Goal: Task Accomplishment & Management: Manage account settings

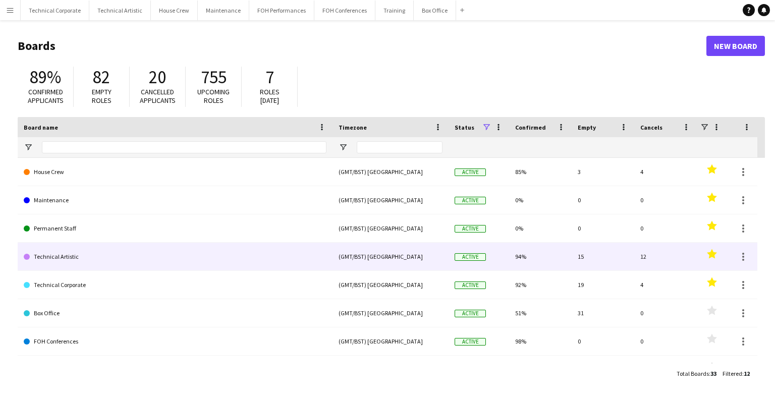
click at [130, 245] on link "Technical Artistic" at bounding box center [175, 257] width 303 height 28
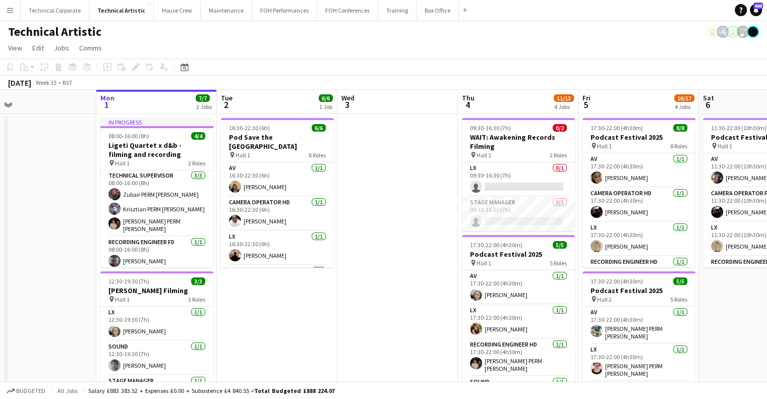
drag, startPoint x: 656, startPoint y: 237, endPoint x: 594, endPoint y: 239, distance: 62.1
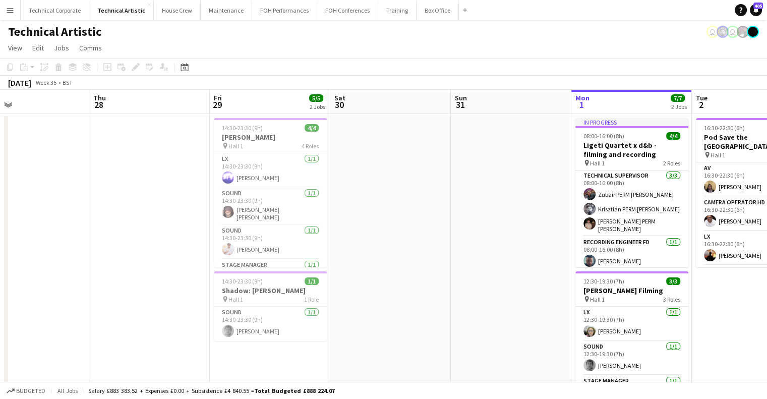
scroll to position [0, 238]
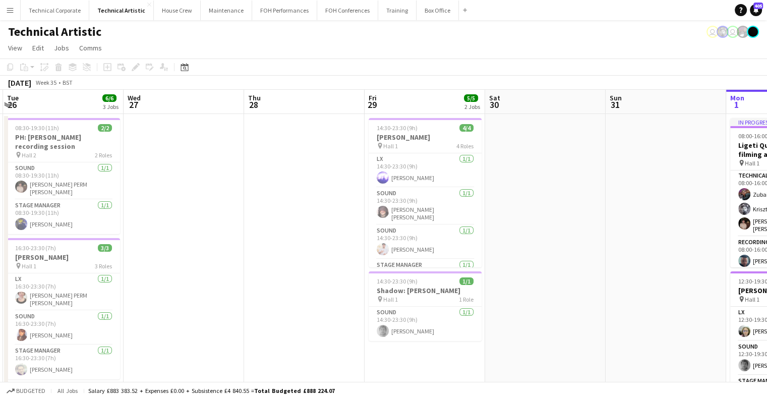
drag, startPoint x: 422, startPoint y: 240, endPoint x: 513, endPoint y: 248, distance: 91.2
click at [183, 70] on icon "Date picker" at bounding box center [185, 67] width 8 height 8
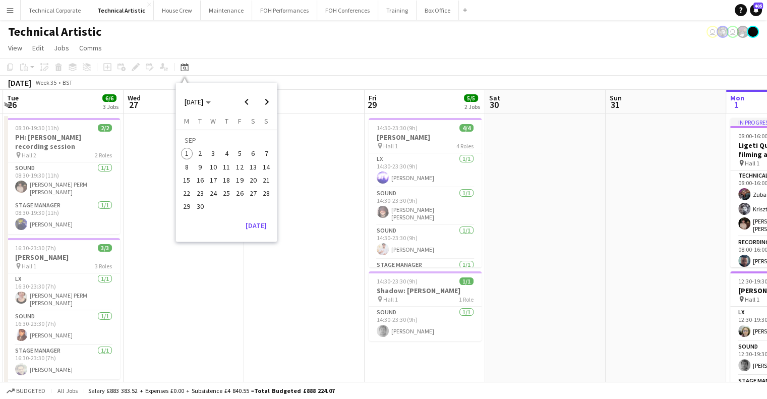
click at [220, 172] on button "11" at bounding box center [226, 166] width 13 height 13
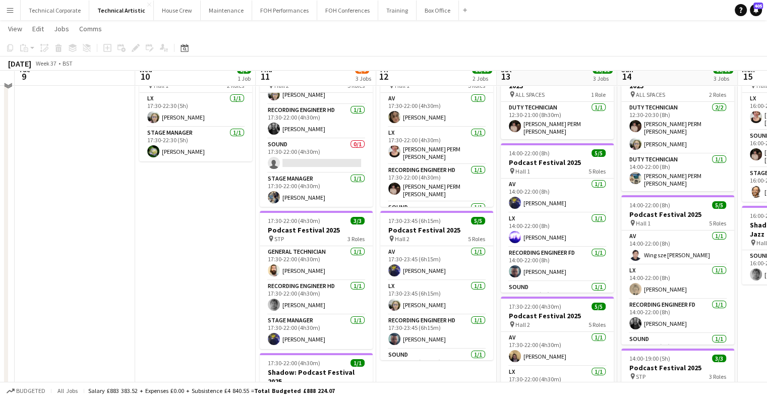
scroll to position [50, 0]
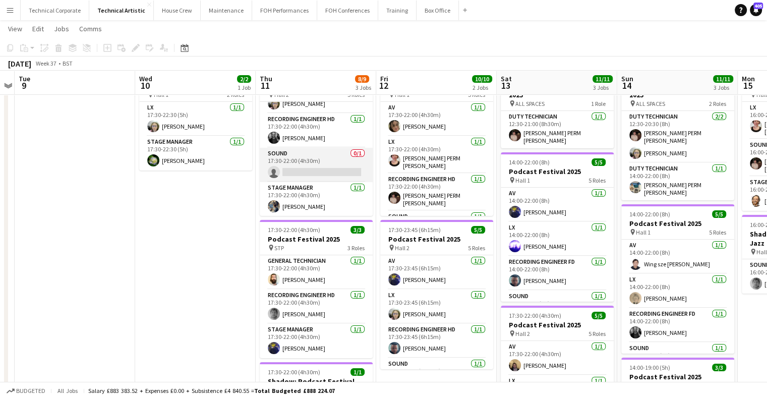
click at [325, 173] on app-card-role "Sound 0/1 17:30-22:00 (4h30m) single-neutral-actions" at bounding box center [316, 165] width 113 height 34
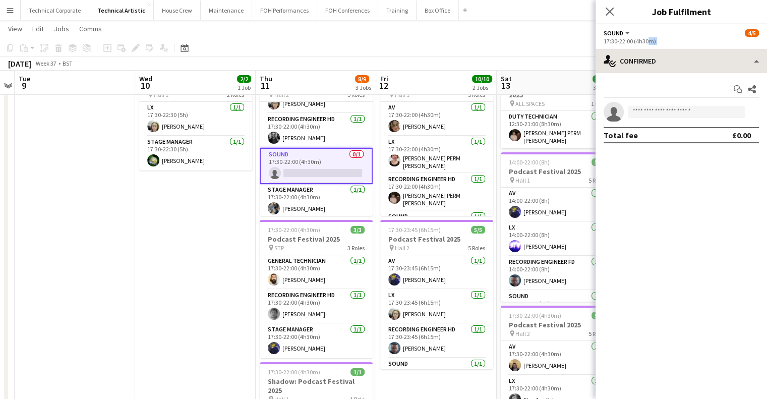
drag, startPoint x: 646, startPoint y: 48, endPoint x: 651, endPoint y: 55, distance: 8.7
click at [651, 55] on div "Sound All roles Sound [DATE] 17:30-22:00 (4h30m) single-neutral-actions-check-2…" at bounding box center [682, 211] width 172 height 375
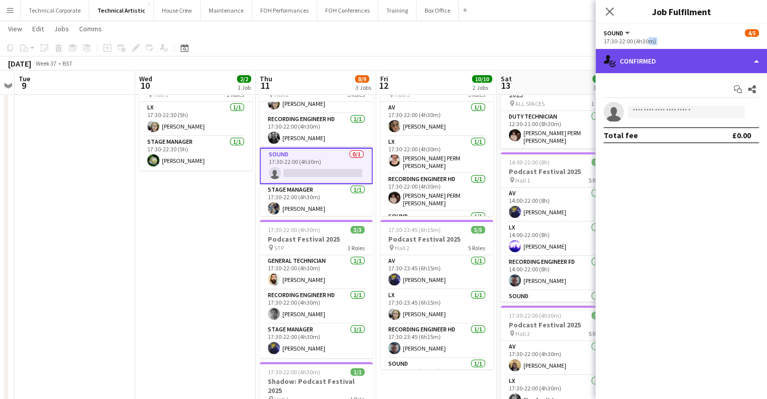
click at [651, 55] on div "single-neutral-actions-check-2 Confirmed" at bounding box center [682, 61] width 172 height 24
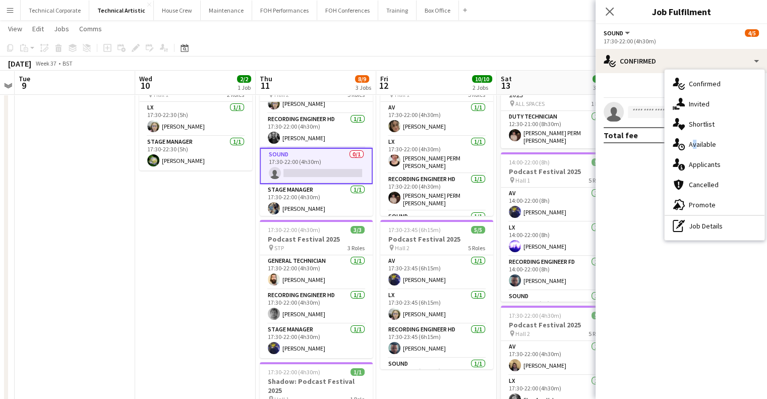
drag, startPoint x: 690, startPoint y: 142, endPoint x: 664, endPoint y: 138, distance: 26.5
click at [691, 142] on div "single-neutral-actions-upload Available" at bounding box center [715, 144] width 100 height 20
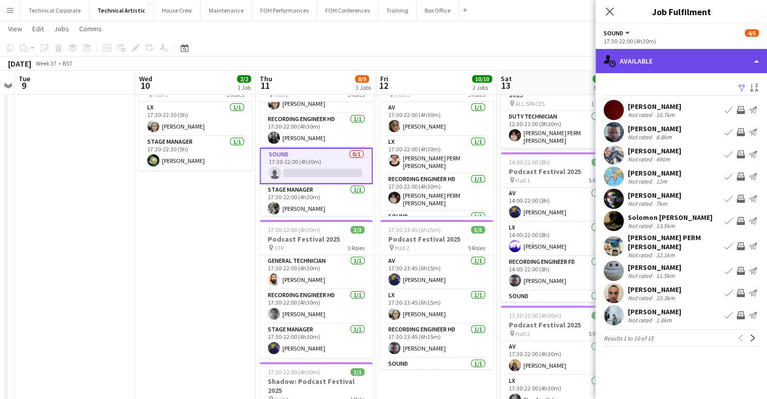
click at [656, 68] on div "single-neutral-actions-upload Available" at bounding box center [682, 61] width 172 height 24
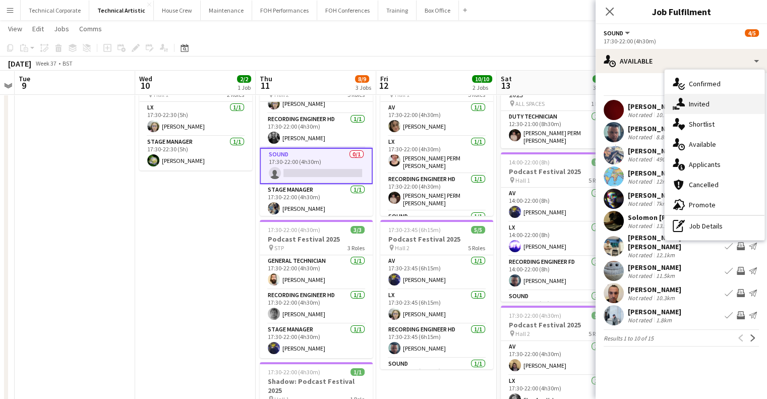
click at [686, 104] on div "single-neutral-actions-share-1 Invited" at bounding box center [715, 104] width 100 height 20
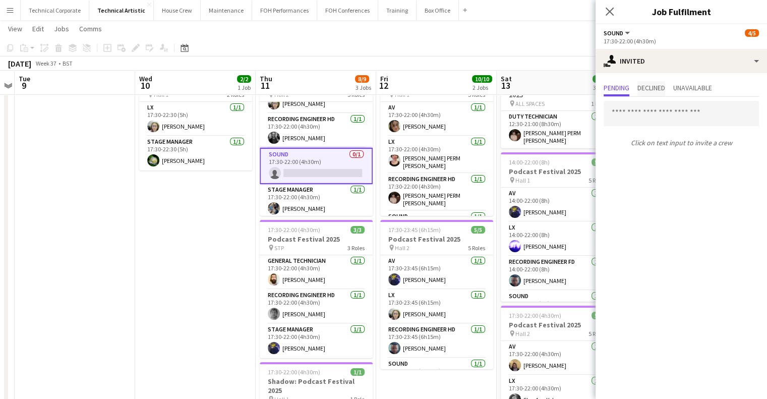
click at [647, 85] on span "Declined" at bounding box center [652, 87] width 28 height 7
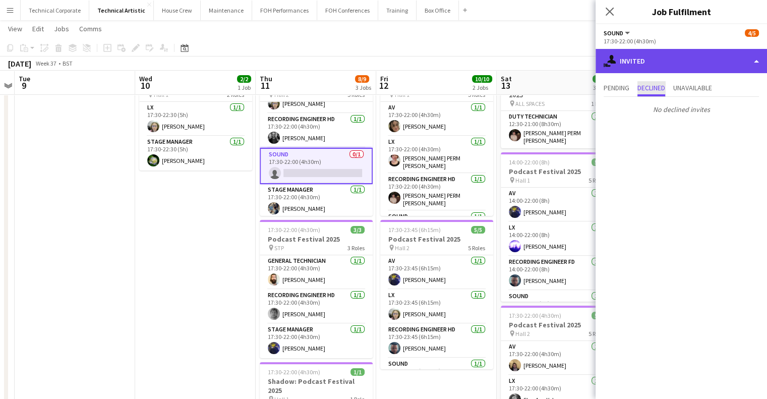
click at [670, 60] on div "single-neutral-actions-share-1 Invited" at bounding box center [682, 61] width 172 height 24
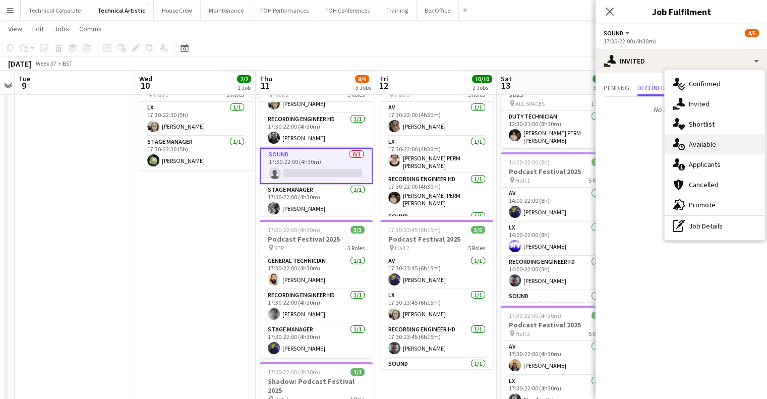
click at [715, 143] on div "single-neutral-actions-upload Available" at bounding box center [715, 144] width 100 height 20
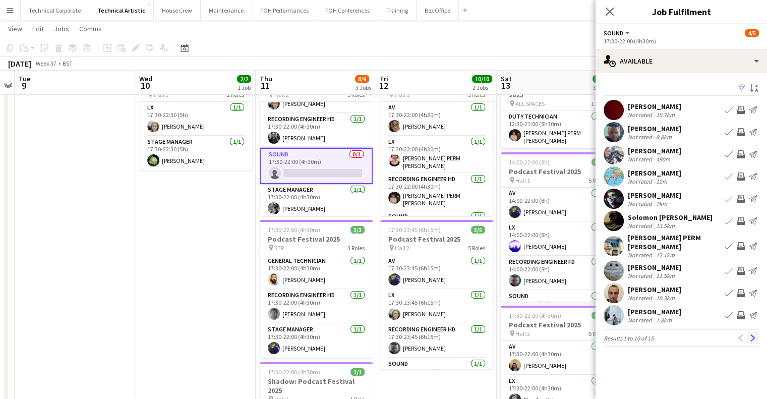
click at [750, 336] on button "Next" at bounding box center [753, 338] width 12 height 12
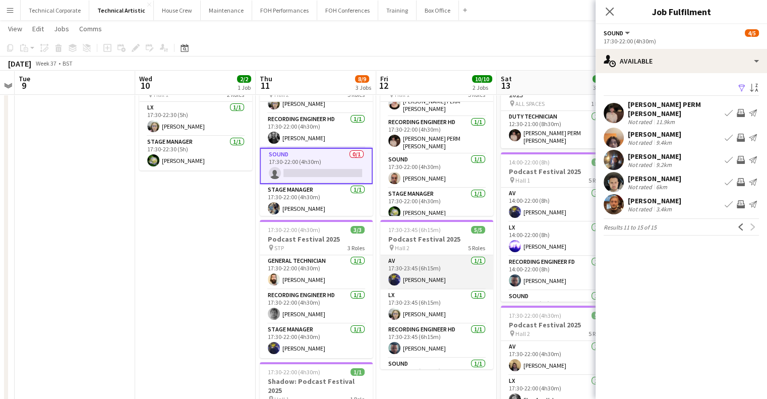
scroll to position [0, 0]
click at [742, 223] on app-icon "Previous" at bounding box center [741, 226] width 7 height 7
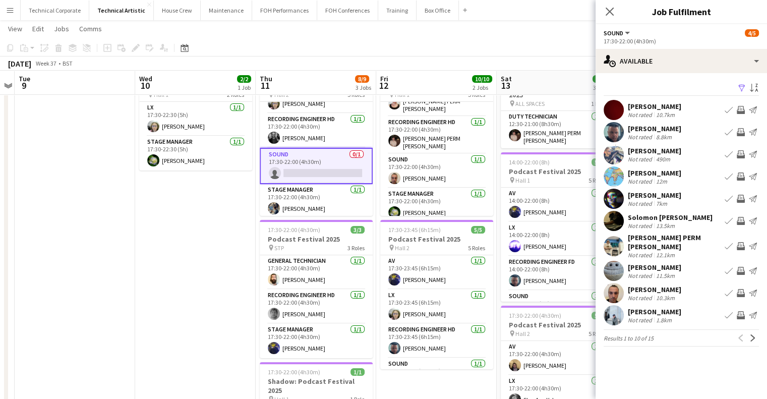
click at [744, 289] on app-icon "Invite crew" at bounding box center [741, 293] width 8 height 8
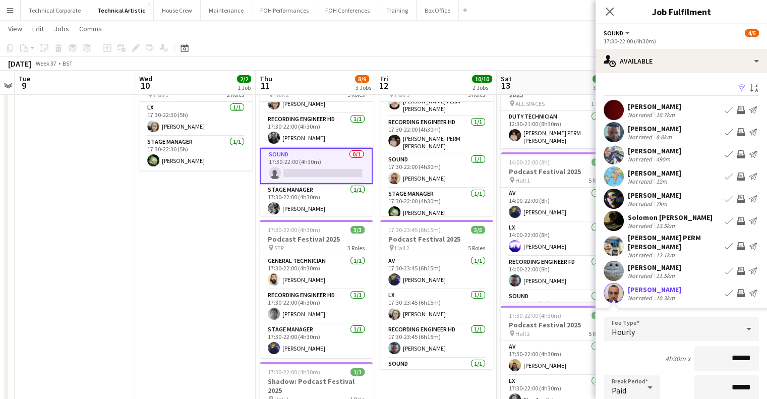
scroll to position [151, 0]
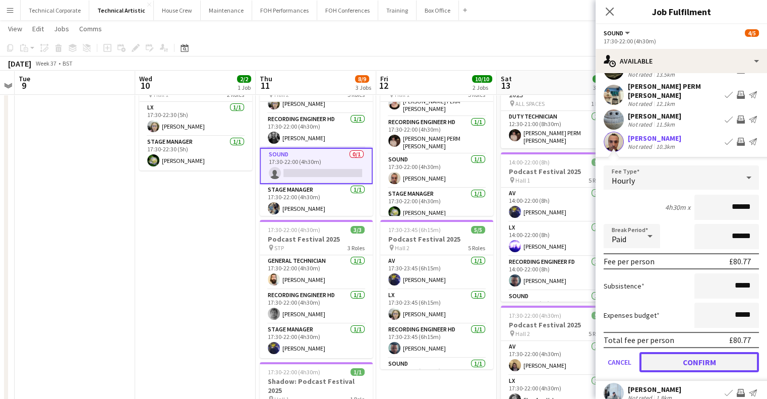
click at [711, 354] on button "Confirm" at bounding box center [700, 362] width 120 height 20
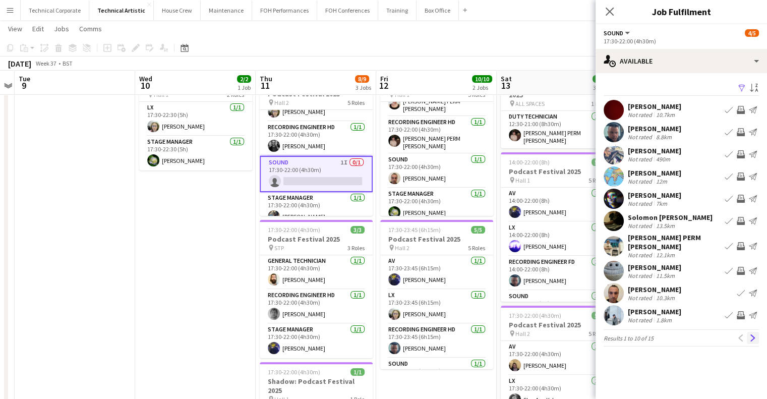
click at [753, 336] on button "Next" at bounding box center [753, 338] width 12 height 12
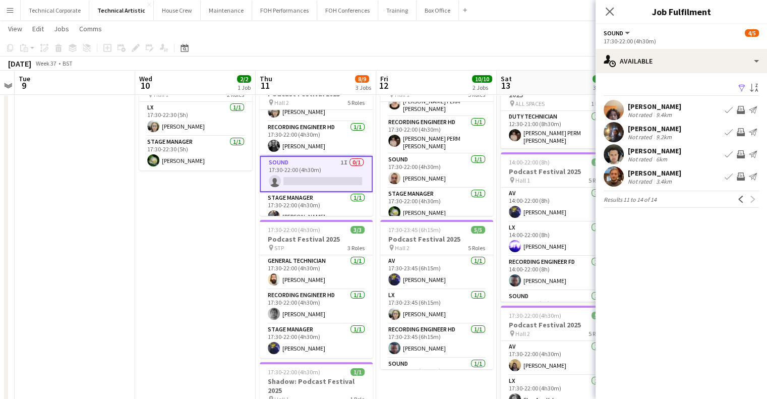
click at [740, 154] on app-icon "Invite crew" at bounding box center [741, 154] width 8 height 8
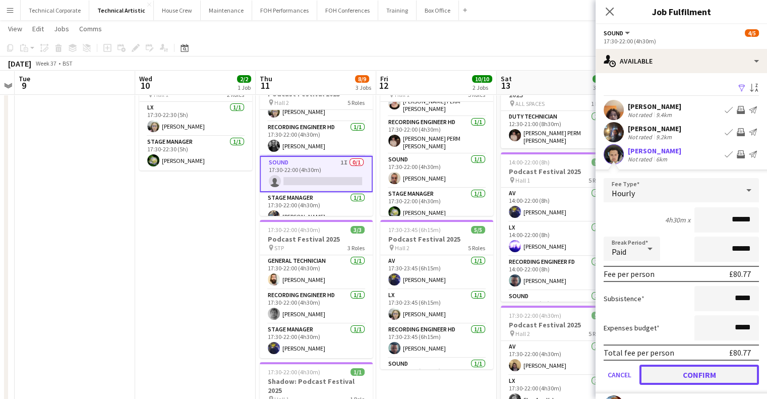
click at [680, 368] on button "Confirm" at bounding box center [700, 375] width 120 height 20
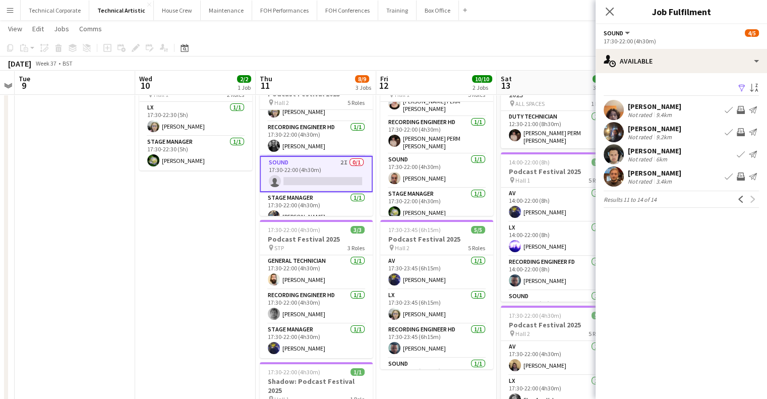
click at [248, 290] on app-date-cell "17:30-22:30 (5h) 2/2 Chromatica Orchestra pin Hall 1 2 Roles LX [DATE] 17:30-22…" at bounding box center [195, 368] width 121 height 611
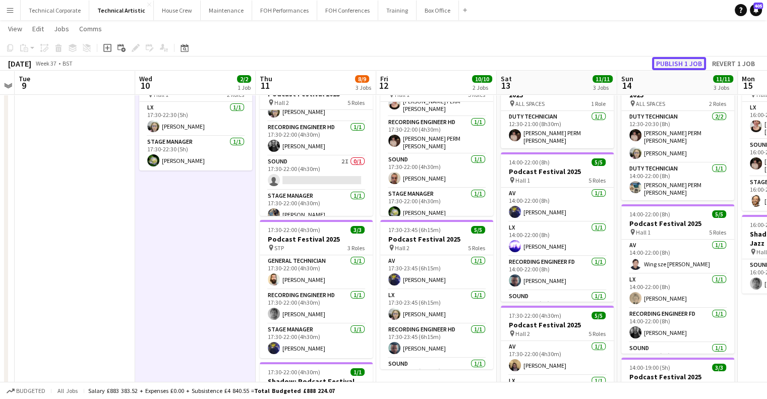
click at [666, 64] on button "Publish 1 job" at bounding box center [679, 63] width 54 height 13
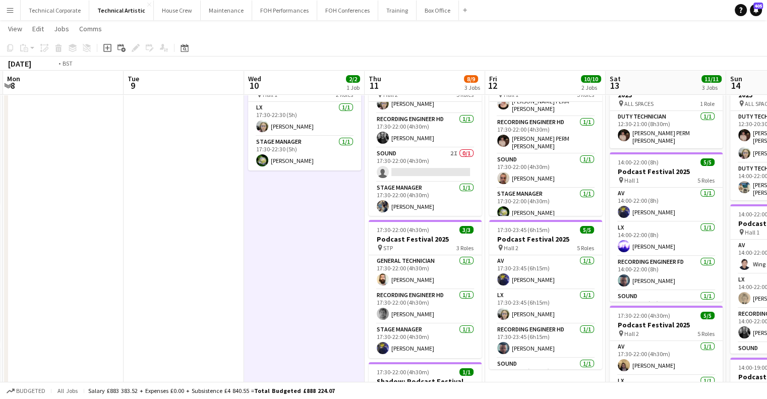
drag, startPoint x: 391, startPoint y: 191, endPoint x: 463, endPoint y: 203, distance: 73.2
click at [495, 198] on app-calendar-viewport "Sat 6 8/8 1 Job Sun 7 20/21 4 Jobs Mon 8 Tue 9 Wed 10 2/2 1 Job Thu 11 8/9 3 Jo…" at bounding box center [383, 331] width 767 height 685
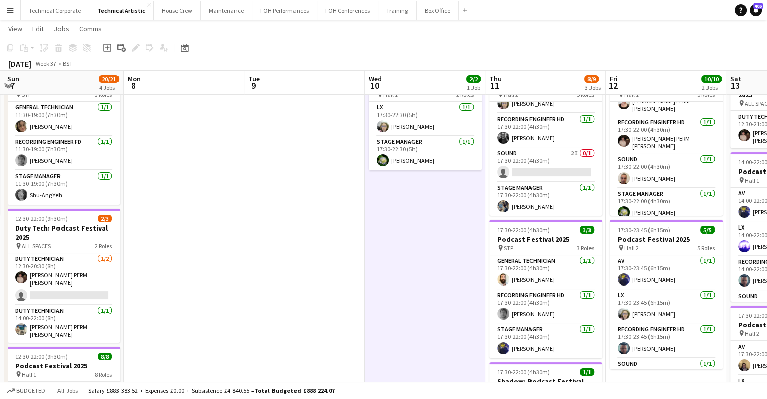
click at [485, 228] on app-calendar-viewport "Fri 5 16/17 4 Jobs Sat 6 8/8 1 Job Sun 7 20/21 4 Jobs Mon 8 Tue 9 Wed 10 2/2 1 …" at bounding box center [383, 331] width 767 height 685
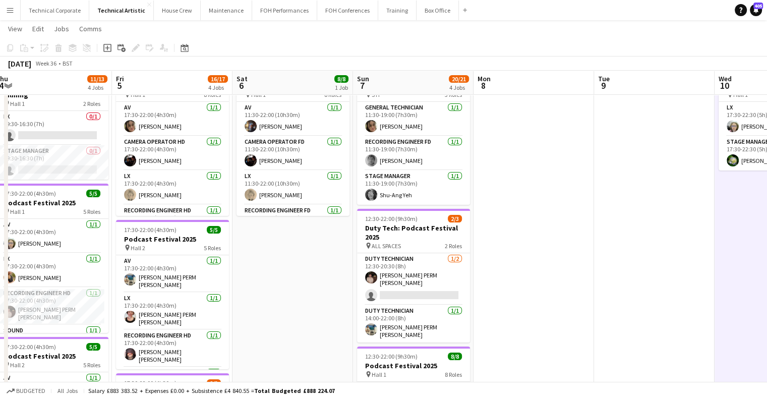
drag, startPoint x: 457, startPoint y: 236, endPoint x: 507, endPoint y: 237, distance: 50.0
click at [507, 237] on app-calendar-viewport "Tue 2 6/6 1 Job Wed 3 Thu 4 11/13 4 Jobs Fri 5 16/17 4 Jobs Sat 6 8/8 1 Job Sun…" at bounding box center [383, 331] width 767 height 685
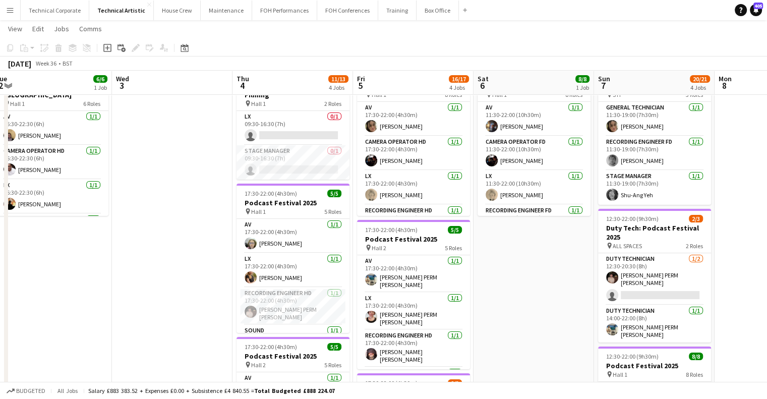
scroll to position [0, 223]
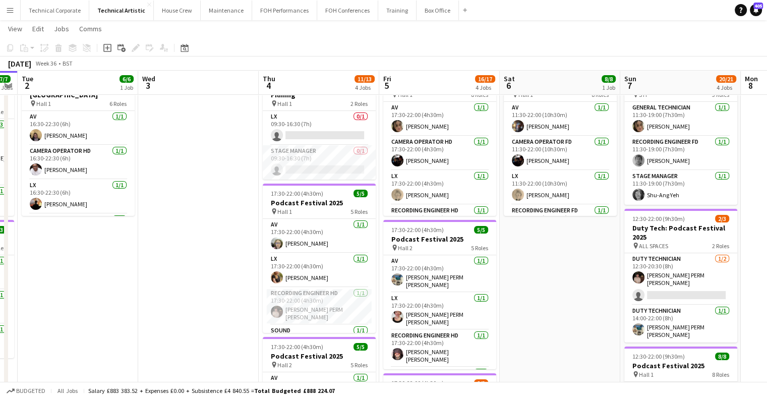
drag, startPoint x: 326, startPoint y: 238, endPoint x: 473, endPoint y: 244, distance: 146.9
click at [473, 244] on app-calendar-viewport "Sun 31 Mon 1 7/7 2 Jobs Tue 2 6/6 1 Job Wed 3 Thu 4 11/13 4 Jobs Fri 5 16/17 4 …" at bounding box center [383, 331] width 767 height 685
click at [345, 165] on app-card-role "Stage Manager 0/1 09:30-16:30 (7h) single-neutral-actions" at bounding box center [319, 162] width 113 height 34
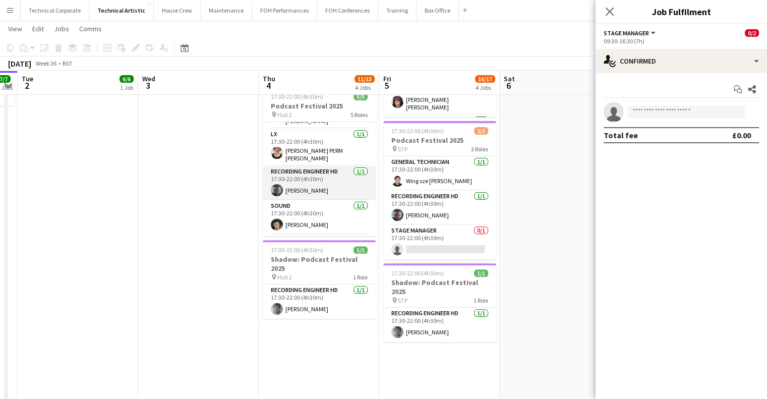
scroll to position [57, 0]
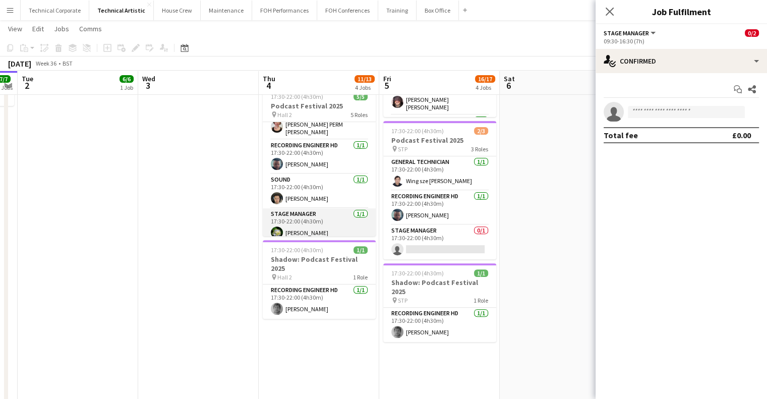
click at [308, 212] on app-card-role "Stage Manager [DATE] 17:30-22:00 (4h30m) [PERSON_NAME]" at bounding box center [319, 225] width 113 height 34
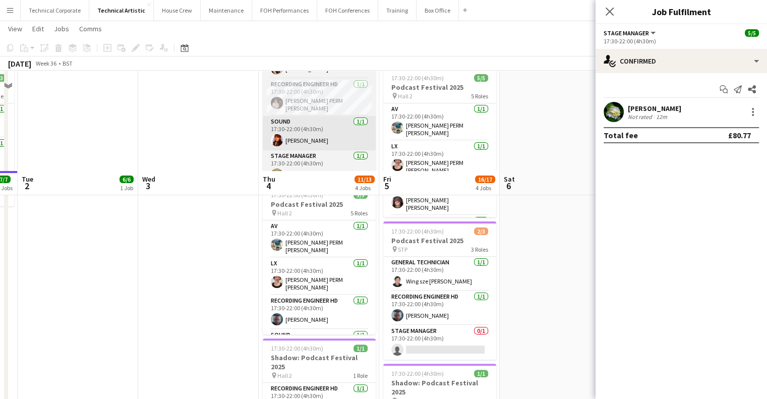
scroll to position [151, 0]
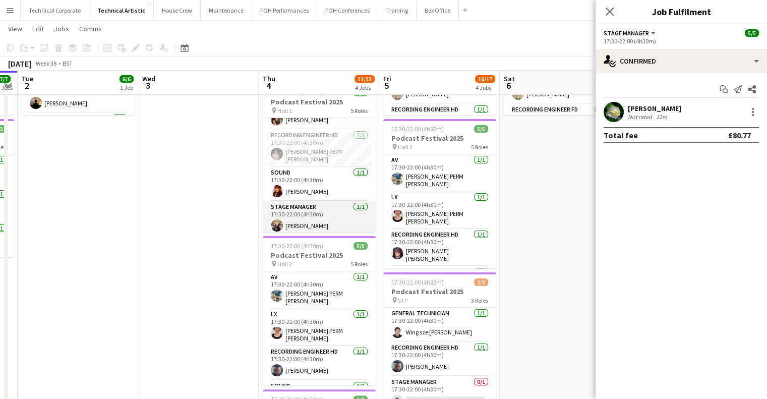
click at [313, 211] on app-card-role "Stage Manager [DATE] 17:30-22:00 (4h30m) [PERSON_NAME]" at bounding box center [319, 218] width 113 height 34
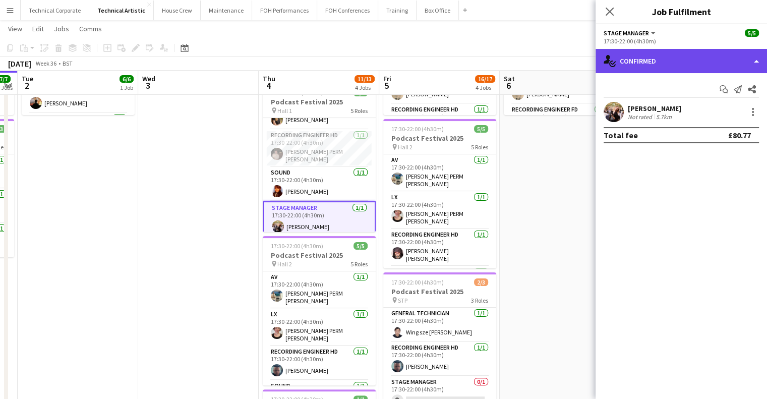
click at [667, 60] on div "single-neutral-actions-check-2 Confirmed" at bounding box center [682, 61] width 172 height 24
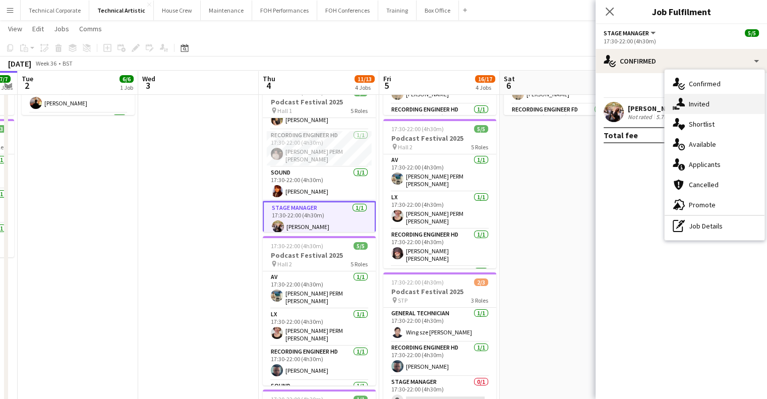
click at [701, 104] on div "single-neutral-actions-share-1 Invited" at bounding box center [715, 104] width 100 height 20
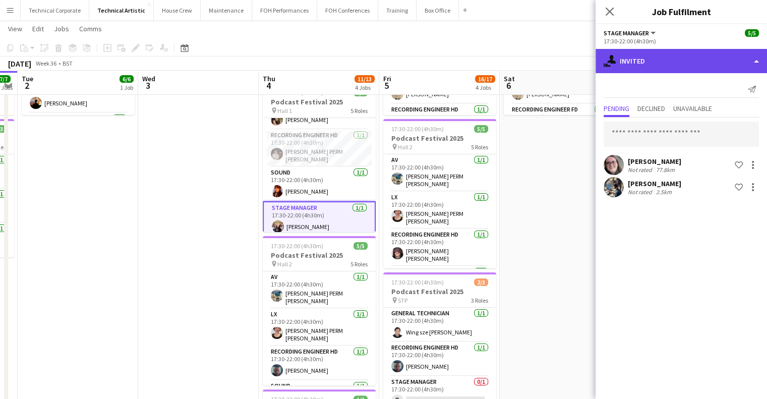
click at [665, 64] on div "single-neutral-actions-share-1 Invited" at bounding box center [682, 61] width 172 height 24
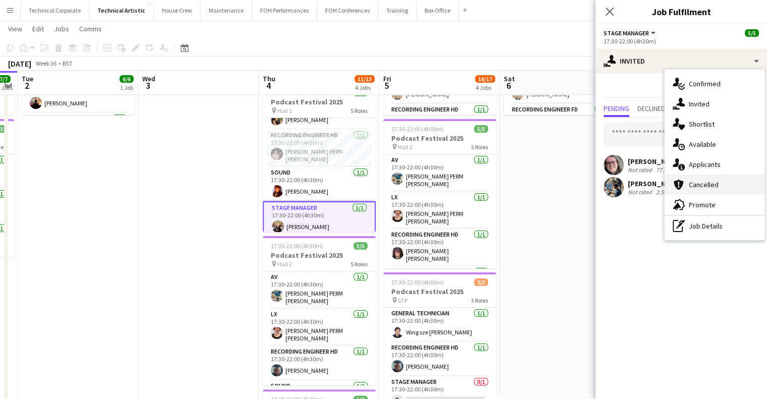
click at [706, 176] on div "cancellation Cancelled" at bounding box center [715, 185] width 100 height 20
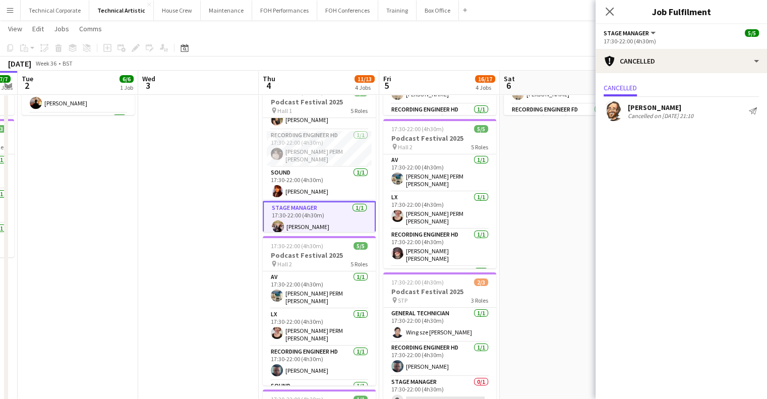
click at [546, 226] on app-date-cell "11:30-22:00 (10h30m) 8/8 Podcast Festival 2025 pin Hall 1 8 Roles AV [DATE] 11:…" at bounding box center [560, 267] width 121 height 611
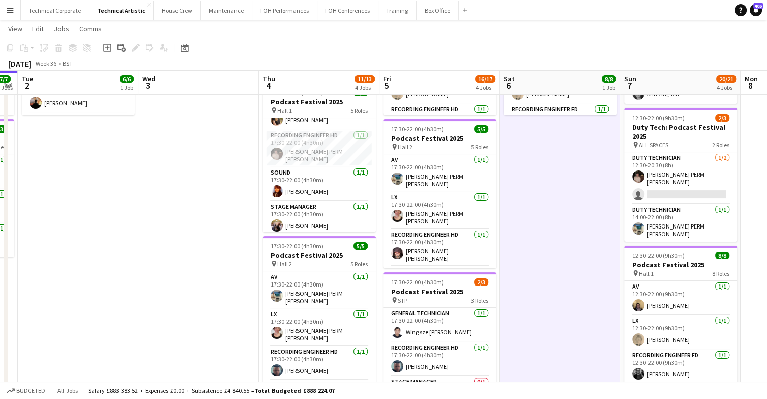
click at [547, 228] on app-date-cell "11:30-22:00 (10h30m) 8/8 Podcast Festival 2025 pin Hall 1 8 Roles AV [DATE] 11:…" at bounding box center [560, 267] width 121 height 611
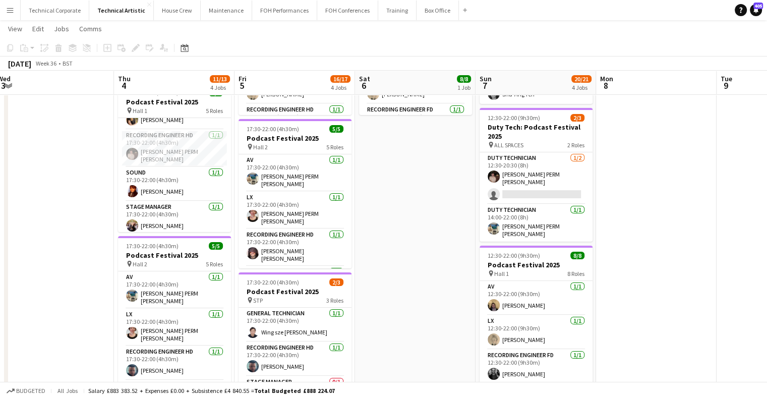
drag, startPoint x: 509, startPoint y: 271, endPoint x: 402, endPoint y: 275, distance: 107.6
click at [402, 275] on app-calendar-viewport "Sun 31 Mon 1 7/7 2 Jobs Tue 2 6/6 1 Job Wed 3 Thu 4 11/13 4 Jobs Fri 5 16/17 4 …" at bounding box center [383, 230] width 767 height 685
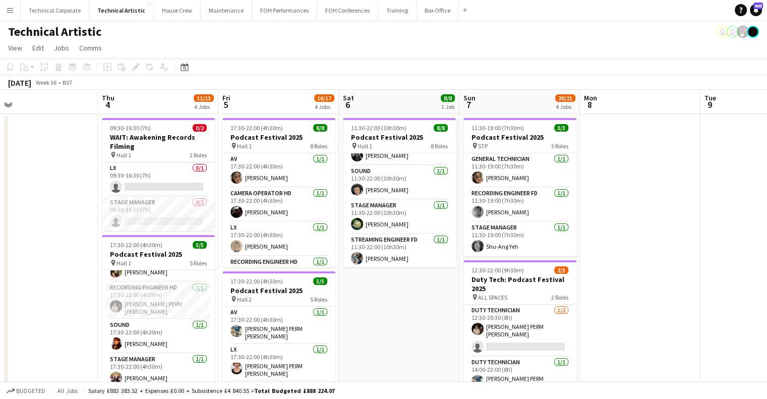
scroll to position [109, 0]
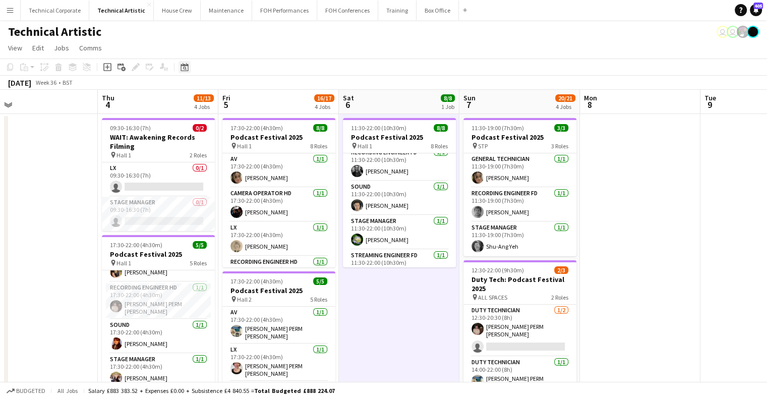
click at [185, 68] on icon "Date picker" at bounding box center [185, 67] width 8 height 8
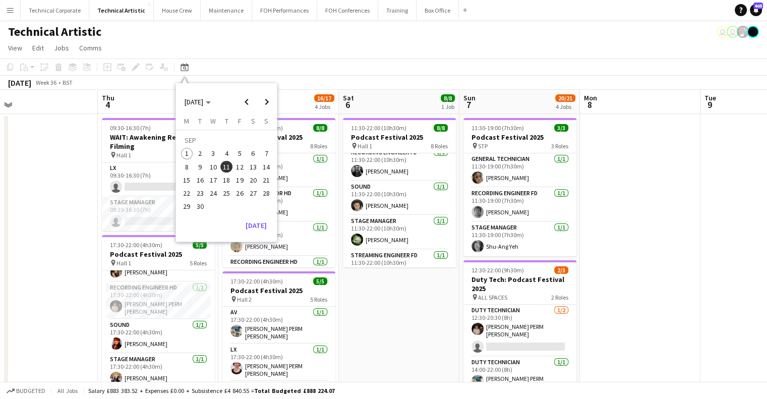
click at [265, 182] on span "21" at bounding box center [266, 180] width 12 height 12
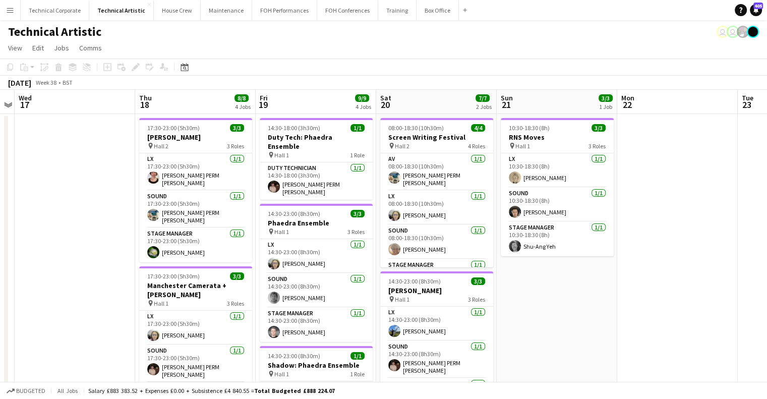
scroll to position [0, 289]
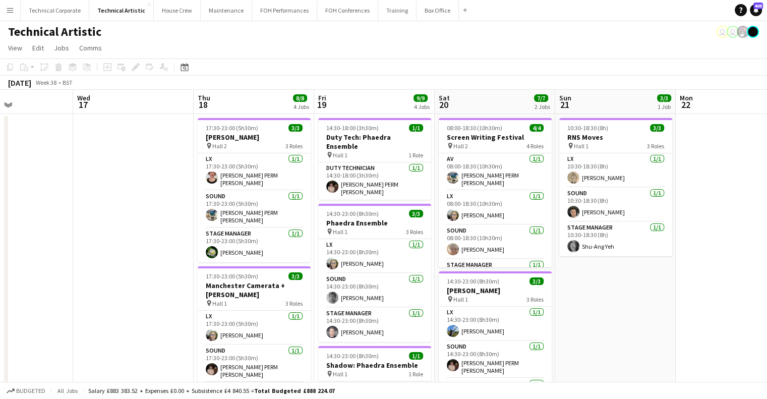
drag, startPoint x: 227, startPoint y: 292, endPoint x: 526, endPoint y: 293, distance: 299.2
click at [189, 68] on div "Date picker" at bounding box center [185, 67] width 12 height 12
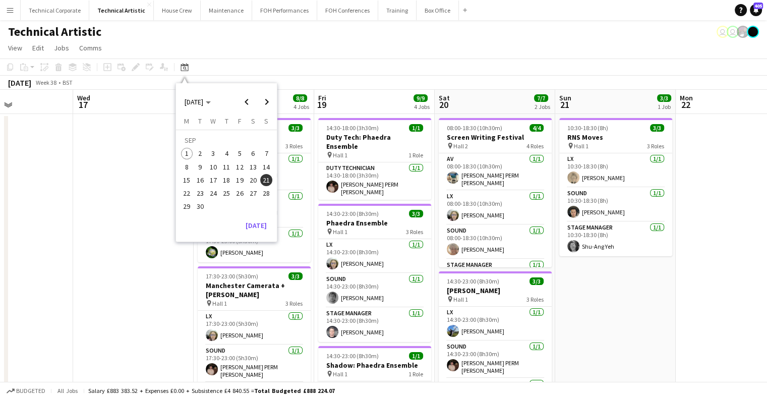
click at [245, 148] on button "5" at bounding box center [239, 153] width 13 height 13
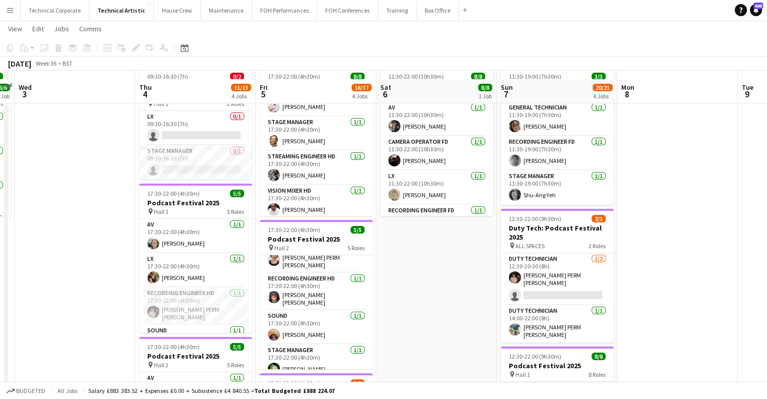
scroll to position [202, 0]
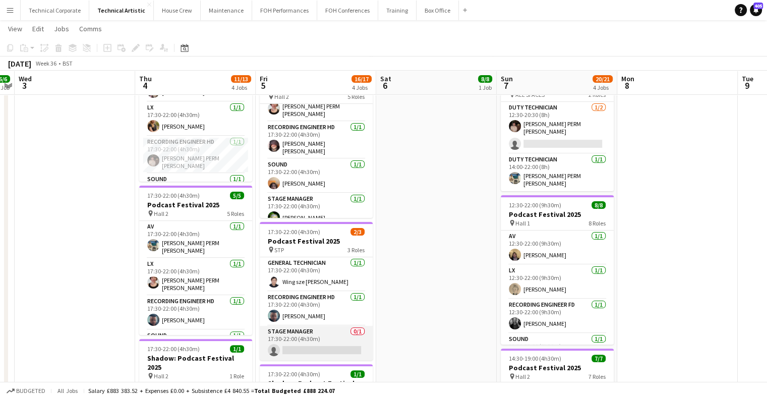
click at [332, 334] on app-card-role "Stage Manager 0/1 17:30-22:00 (4h30m) single-neutral-actions" at bounding box center [316, 343] width 113 height 34
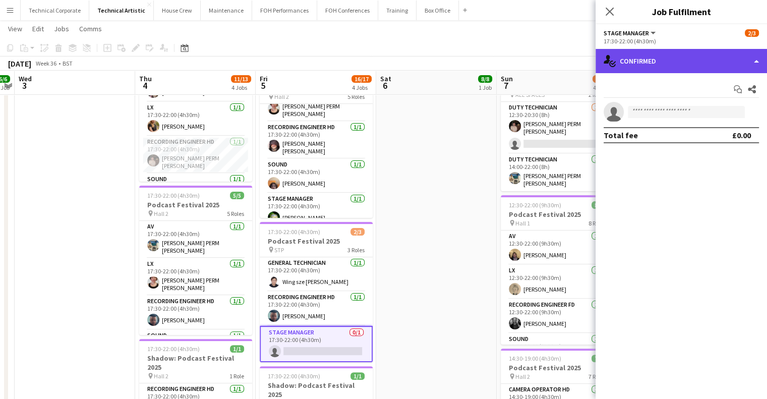
click at [674, 64] on div "single-neutral-actions-check-2 Confirmed" at bounding box center [682, 61] width 172 height 24
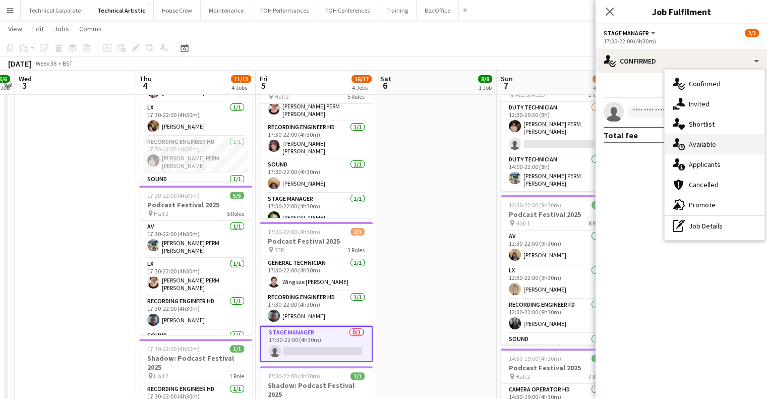
click at [702, 137] on div "single-neutral-actions-upload Available" at bounding box center [715, 144] width 100 height 20
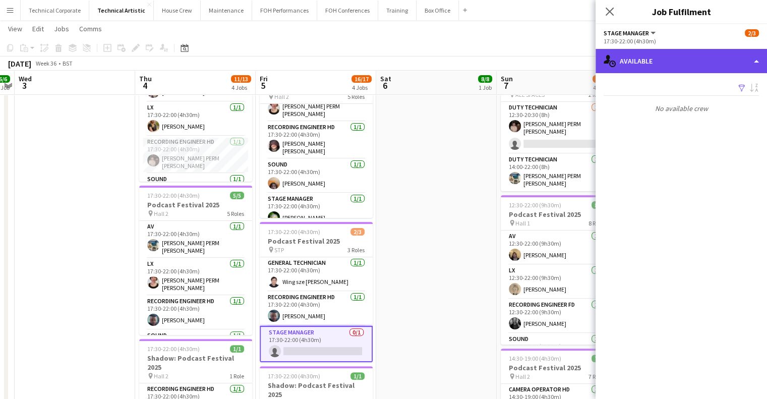
click at [675, 61] on div "single-neutral-actions-upload Available" at bounding box center [682, 61] width 172 height 24
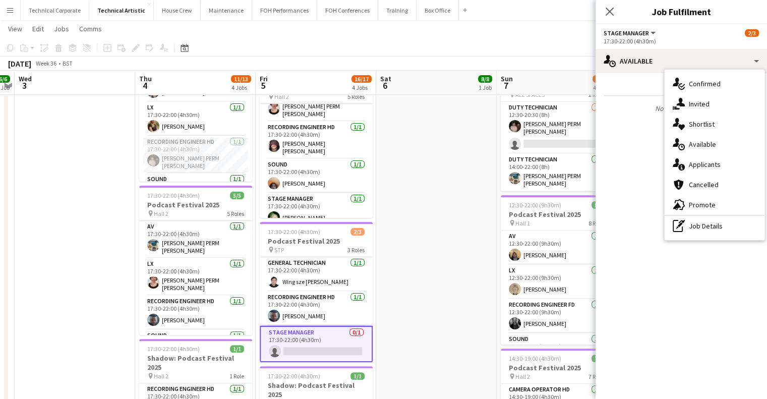
click at [698, 98] on div "single-neutral-actions-share-1 Invited" at bounding box center [715, 104] width 100 height 20
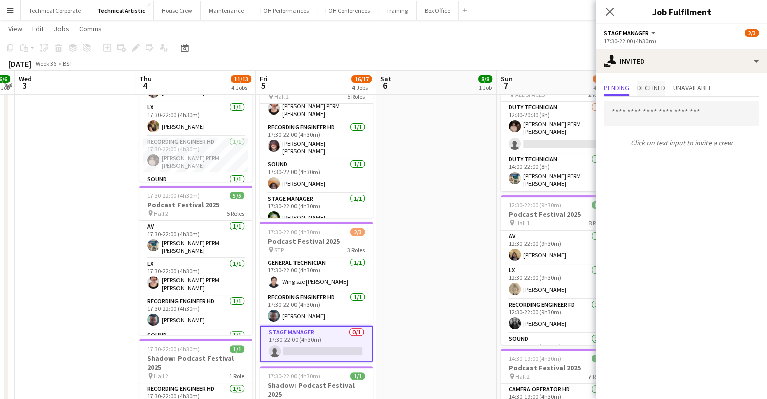
click at [661, 81] on span "Declined" at bounding box center [652, 88] width 28 height 15
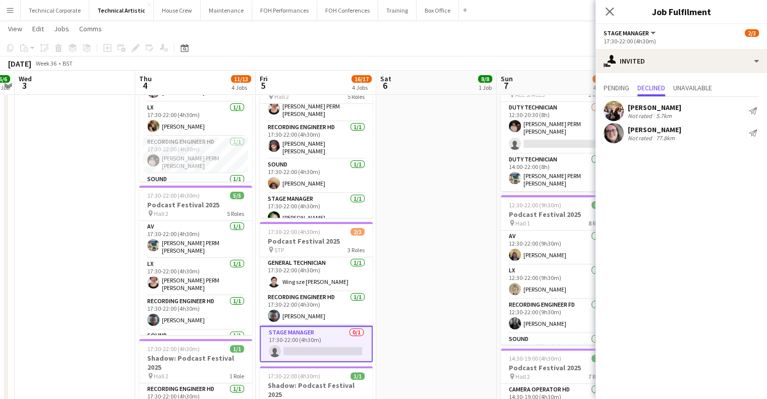
click at [430, 208] on app-date-cell "11:30-22:00 (10h30m) 8/8 Podcast Festival 2025 pin Hall 1 8 Roles AV [DATE] 11:…" at bounding box center [436, 216] width 121 height 611
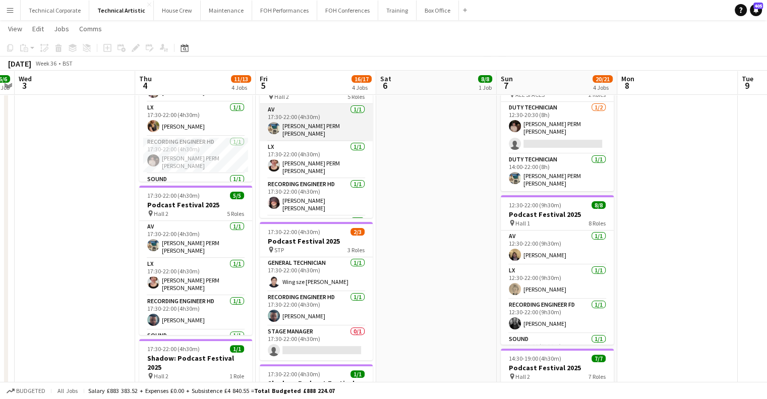
click at [279, 133] on app-card-role "AV [DATE] 17:30-22:00 (4h30m) [PERSON_NAME] PERM [PERSON_NAME]" at bounding box center [316, 122] width 113 height 37
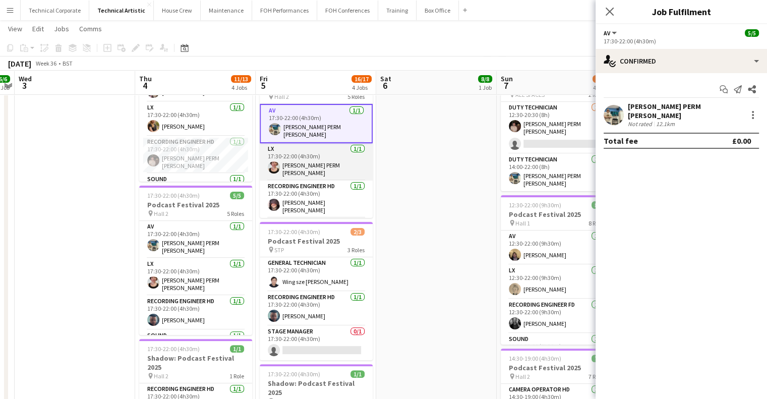
click at [279, 149] on app-card-role "LX [DATE] 17:30-22:00 (4h30m) [PERSON_NAME] PERM [PERSON_NAME]" at bounding box center [316, 161] width 113 height 37
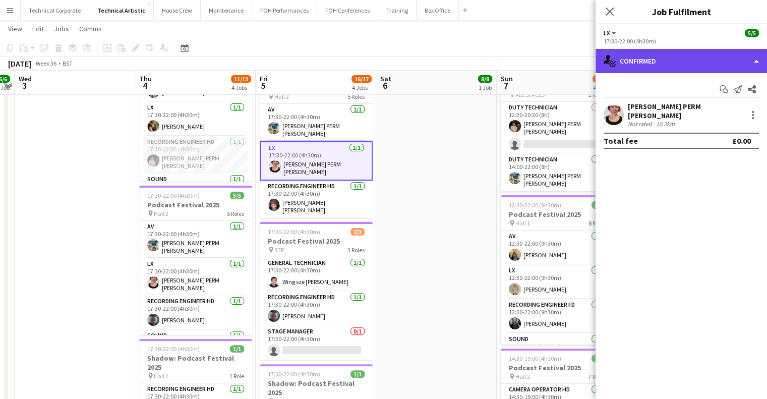
click at [630, 51] on div "single-neutral-actions-check-2 Confirmed" at bounding box center [682, 61] width 172 height 24
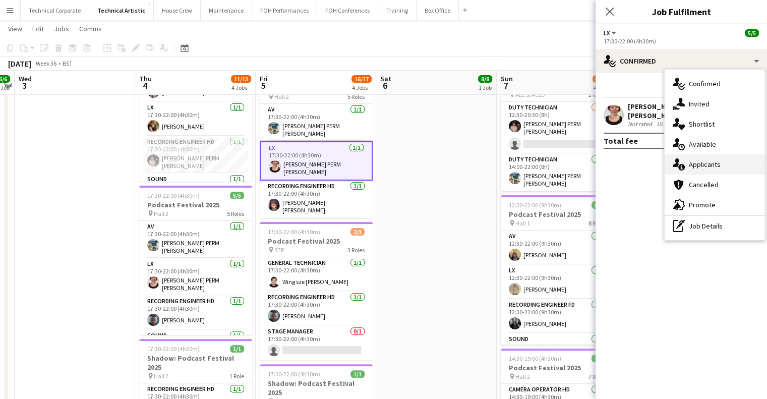
click at [692, 154] on div "single-neutral-actions-information Applicants" at bounding box center [715, 164] width 100 height 20
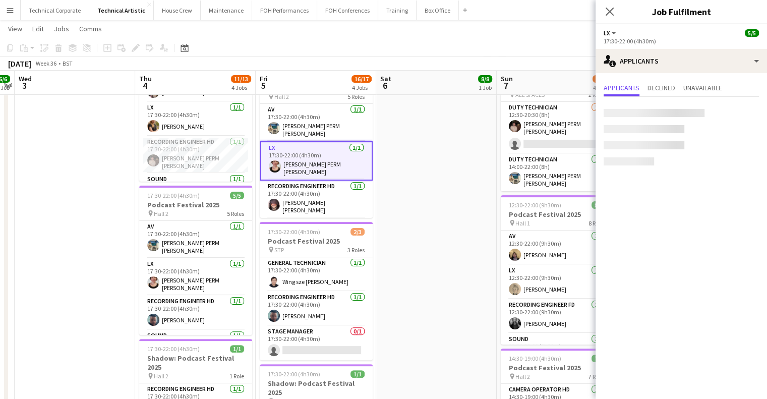
click at [644, 45] on app-options-switcher "LX All roles LX [DATE] 17:30-22:00 (4h30m)" at bounding box center [682, 36] width 172 height 25
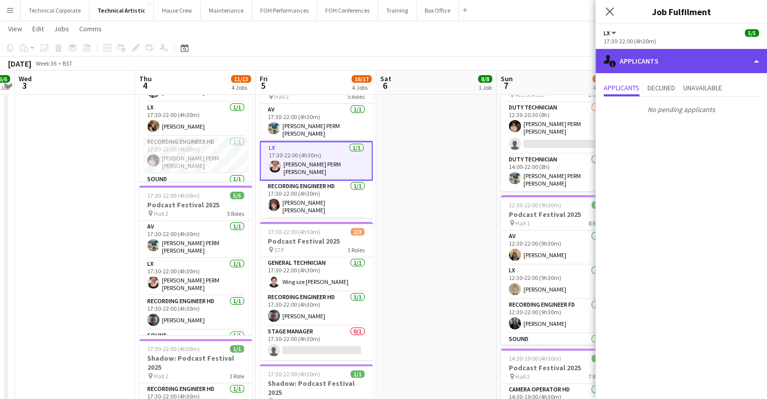
click at [653, 68] on div "single-neutral-actions-information Applicants" at bounding box center [682, 61] width 172 height 24
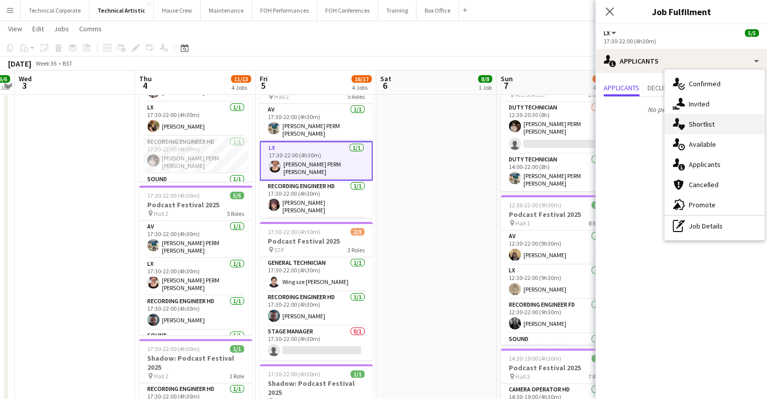
click at [684, 127] on icon at bounding box center [682, 128] width 7 height 6
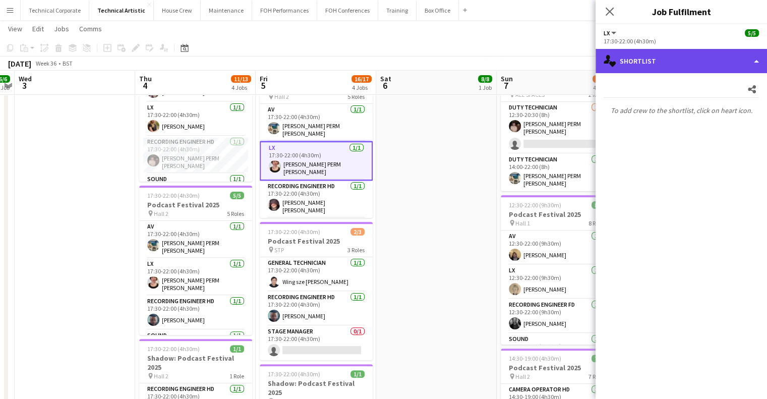
click at [672, 68] on div "single-neutral-actions-heart Shortlist" at bounding box center [682, 61] width 172 height 24
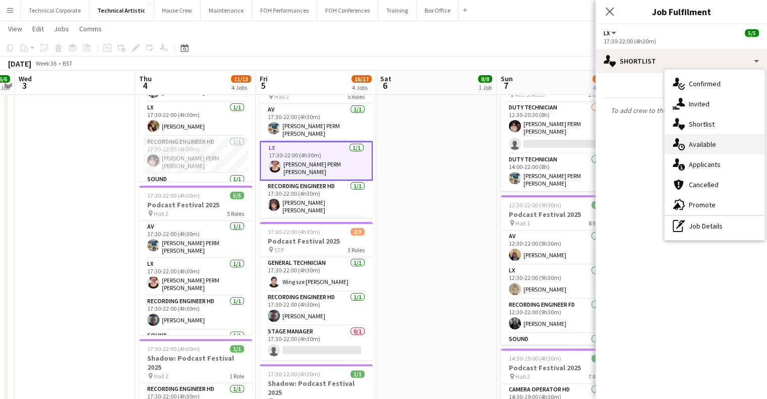
click at [691, 141] on div "single-neutral-actions-upload Available" at bounding box center [715, 144] width 100 height 20
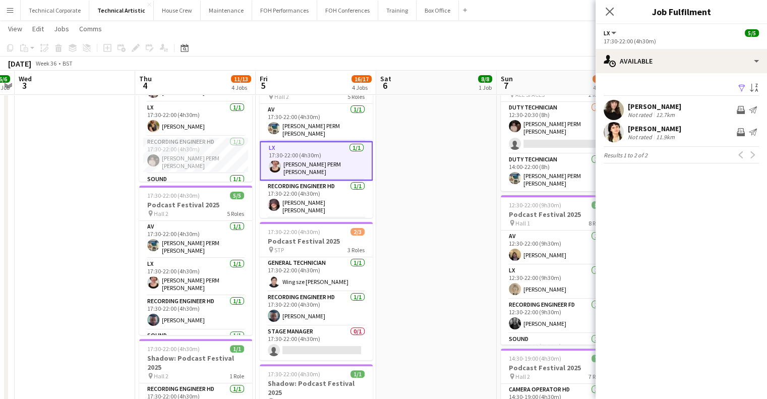
click at [467, 278] on app-date-cell "11:30-22:00 (10h30m) 8/8 Podcast Festival 2025 pin Hall 1 8 Roles AV [DATE] 11:…" at bounding box center [436, 216] width 121 height 611
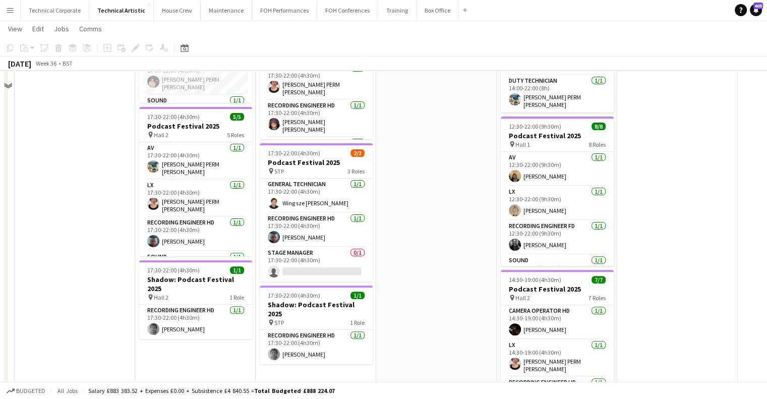
scroll to position [242, 0]
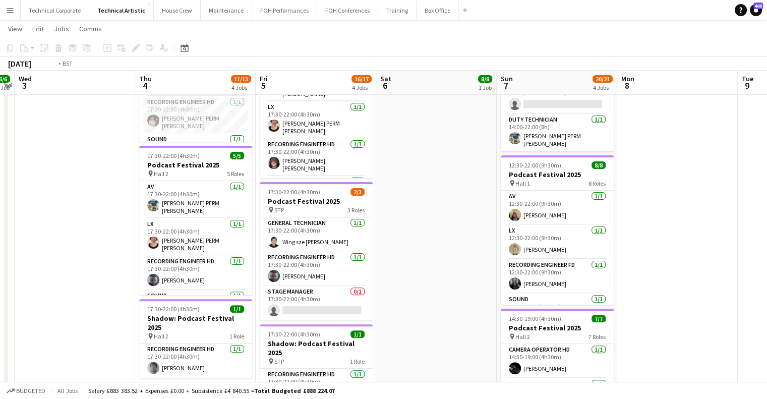
drag, startPoint x: 227, startPoint y: 270, endPoint x: 389, endPoint y: 285, distance: 163.7
click at [572, 288] on app-calendar-viewport "Sun 31 Mon 1 7/7 2 Jobs Tue 2 6/6 1 Job Wed 3 Thu 4 11/13 4 Jobs Fri 5 16/17 4 …" at bounding box center [383, 140] width 767 height 685
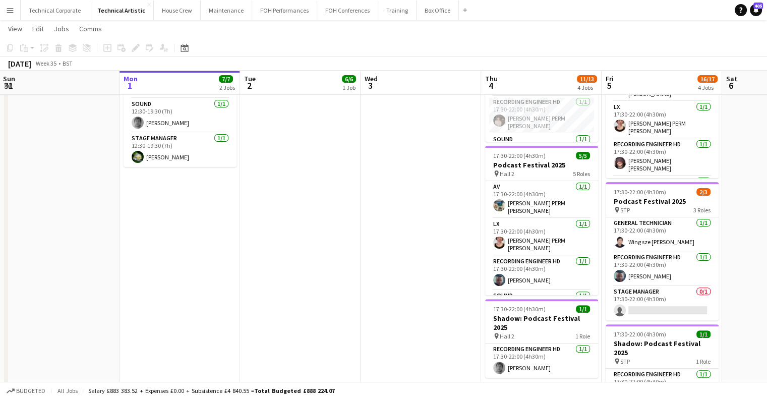
drag, startPoint x: 197, startPoint y: 271, endPoint x: 439, endPoint y: 300, distance: 243.8
click at [579, 296] on app-calendar-viewport "Fri 29 5/5 2 Jobs Sat 30 Sun 31 Mon 1 7/7 2 Jobs Tue 2 6/6 1 Job Wed 3 Thu 4 11…" at bounding box center [383, 140] width 767 height 685
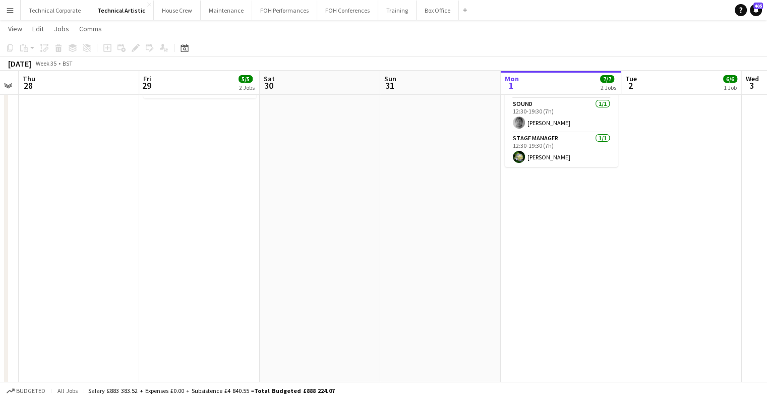
scroll to position [0, 278]
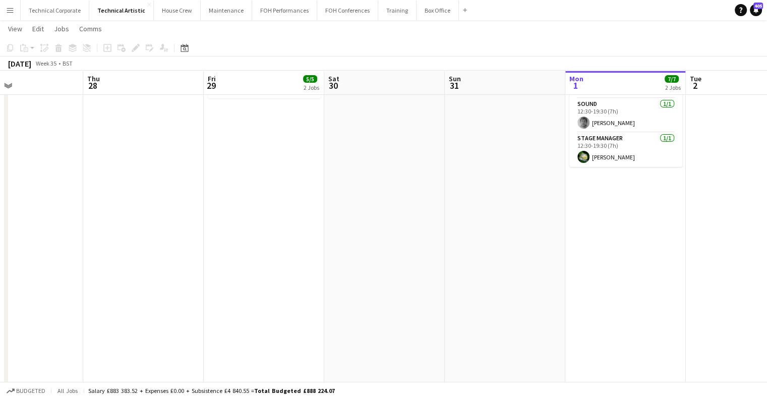
click at [434, 301] on app-calendar-viewport "Mon 25 4/4 1 Job Tue 26 6/6 3 Jobs Wed 27 Thu 28 Fri 29 5/5 2 Jobs Sat 30 Sun 3…" at bounding box center [383, 140] width 767 height 685
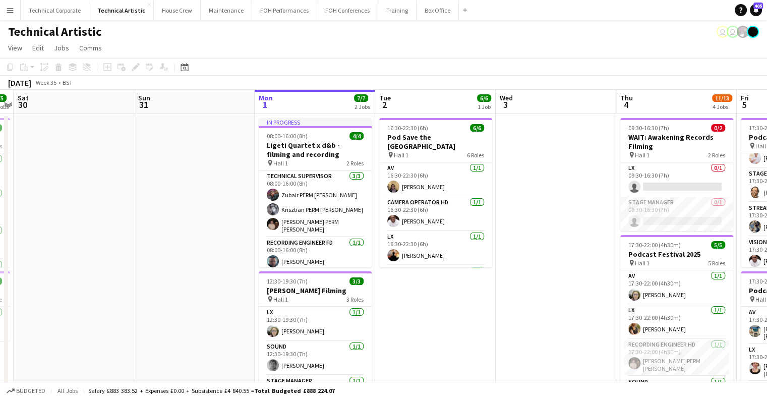
scroll to position [0, 378]
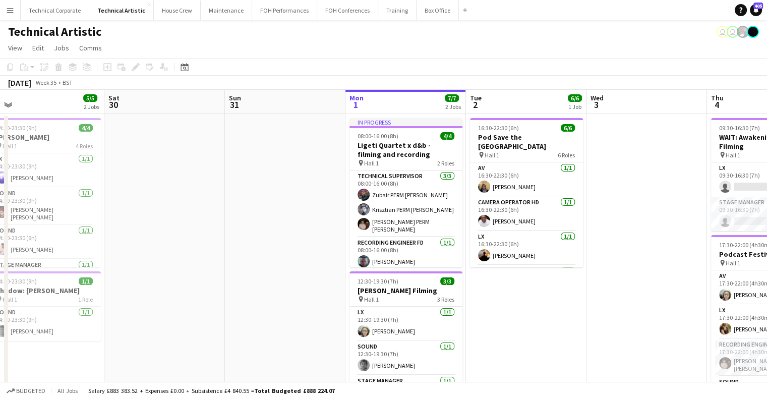
drag, startPoint x: 489, startPoint y: 300, endPoint x: 269, endPoint y: 300, distance: 220.0
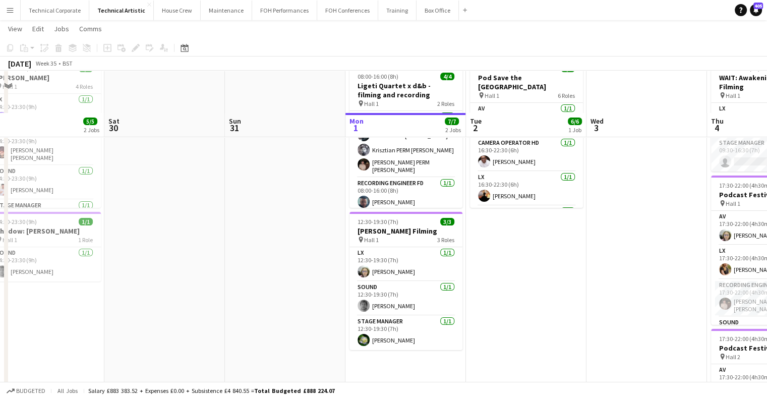
scroll to position [101, 0]
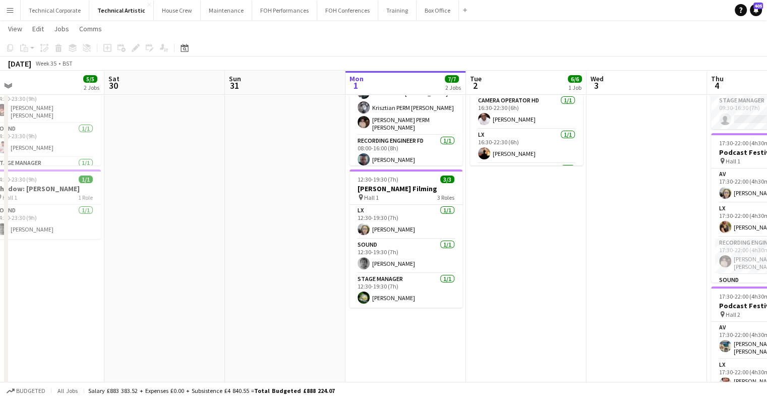
drag, startPoint x: 509, startPoint y: 316, endPoint x: 312, endPoint y: 317, distance: 196.2
click at [313, 317] on app-calendar-viewport "Tue 26 6/6 3 Jobs Wed 27 Thu 28 Fri 29 5/5 2 Jobs Sat 30 Sun 31 Mon 1 7/7 2 Job…" at bounding box center [383, 280] width 767 height 685
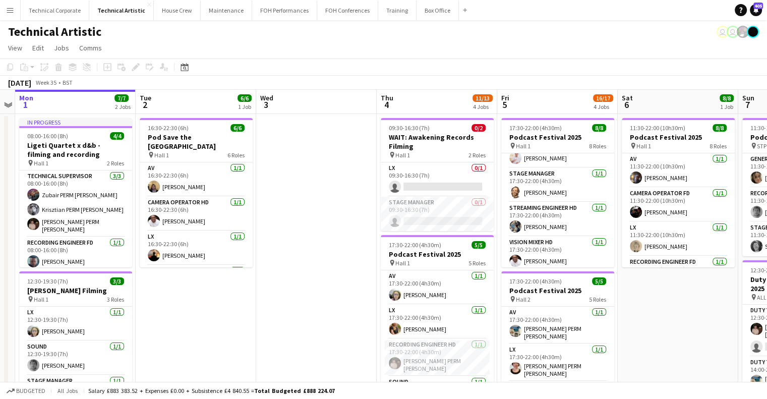
scroll to position [0, 470]
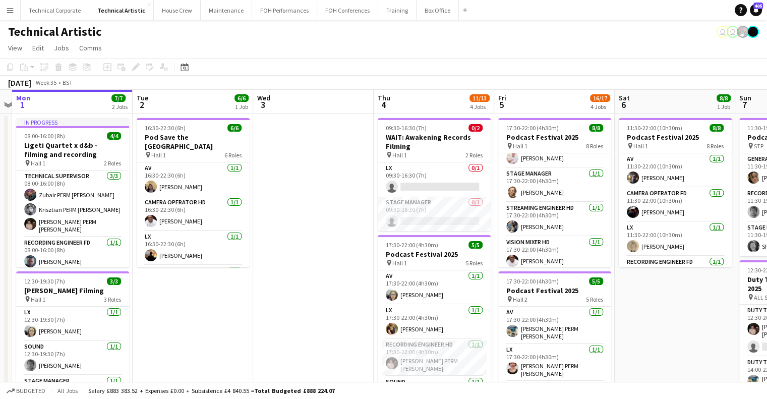
drag, startPoint x: 409, startPoint y: 282, endPoint x: 271, endPoint y: 290, distance: 137.4
click at [435, 204] on app-card-role "Stage Manager 0/1 09:30-16:30 (7h) single-neutral-actions" at bounding box center [434, 214] width 113 height 34
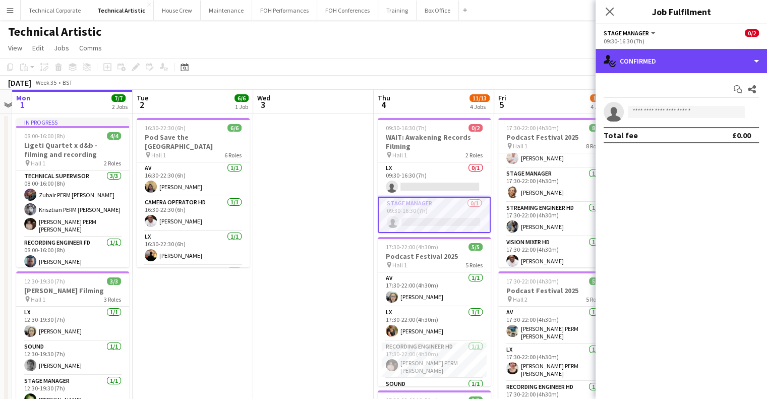
drag, startPoint x: 638, startPoint y: 66, endPoint x: 670, endPoint y: 103, distance: 49.0
click at [639, 66] on div "single-neutral-actions-check-2 Confirmed" at bounding box center [682, 61] width 172 height 24
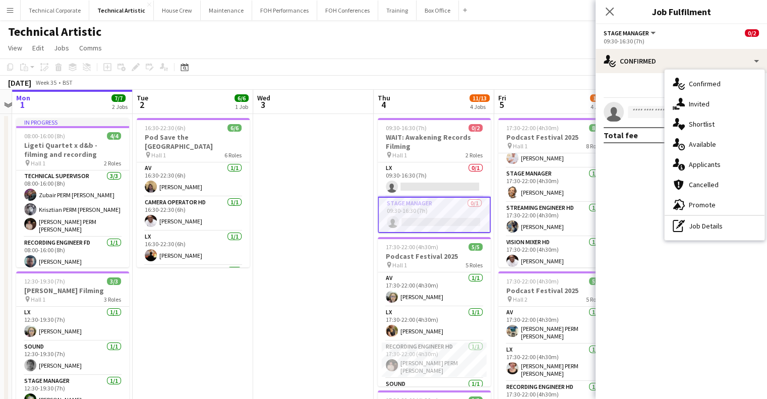
click at [685, 140] on div "single-neutral-actions-upload Available" at bounding box center [715, 144] width 100 height 20
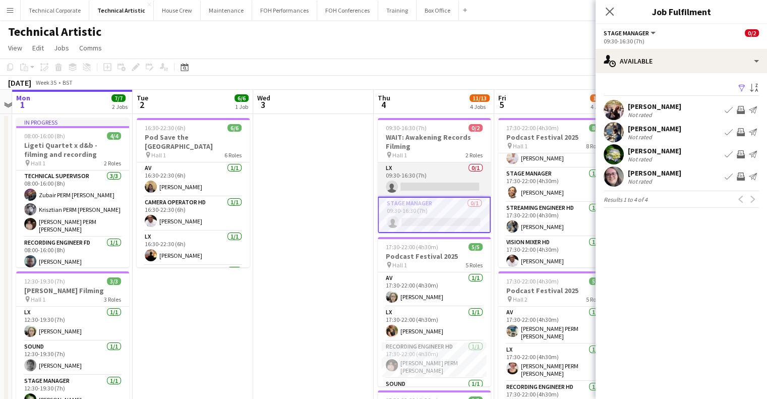
click at [438, 185] on app-card-role "LX 0/1 09:30-16:30 (7h) single-neutral-actions" at bounding box center [434, 179] width 113 height 34
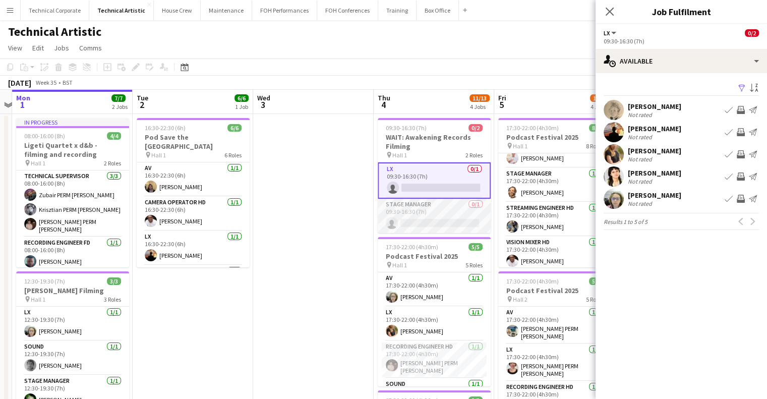
click at [445, 213] on app-card-role "Stage Manager 0/1 09:30-16:30 (7h) single-neutral-actions" at bounding box center [434, 216] width 113 height 34
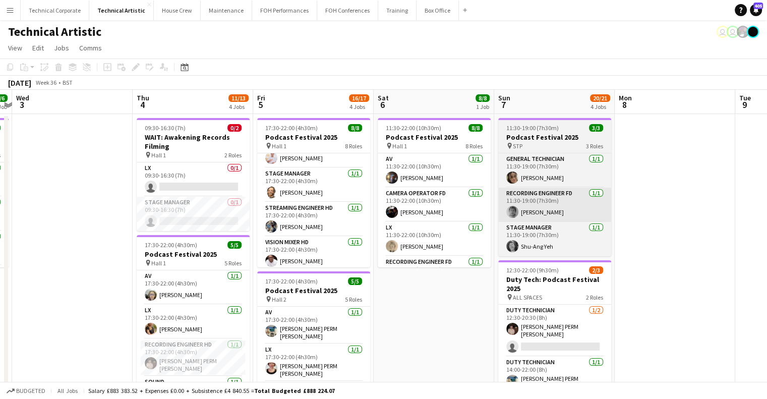
drag, startPoint x: 418, startPoint y: 195, endPoint x: 549, endPoint y: 193, distance: 130.7
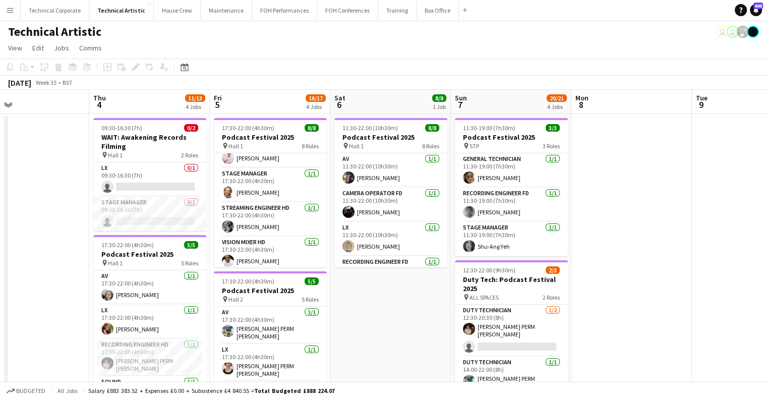
drag, startPoint x: 471, startPoint y: 196, endPoint x: 264, endPoint y: 220, distance: 208.3
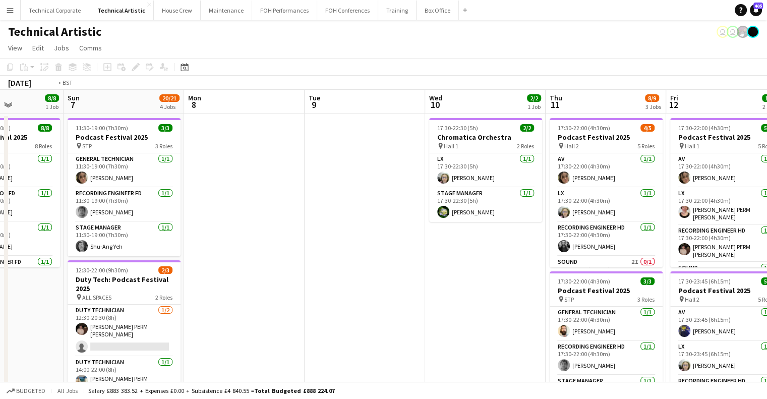
drag, startPoint x: 478, startPoint y: 216, endPoint x: 193, endPoint y: 243, distance: 286.2
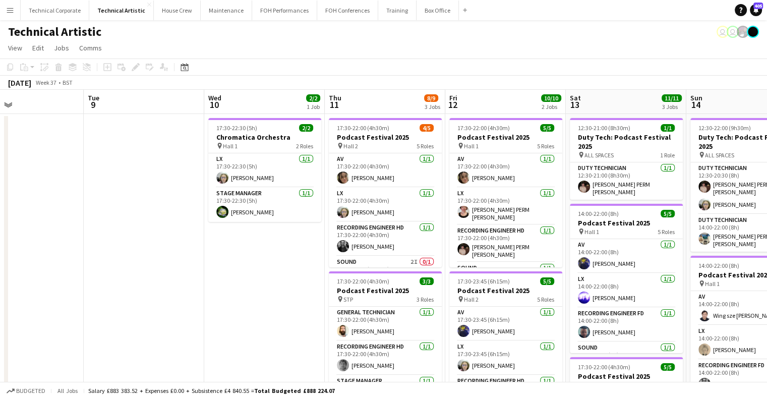
drag, startPoint x: 480, startPoint y: 221, endPoint x: 259, endPoint y: 239, distance: 221.7
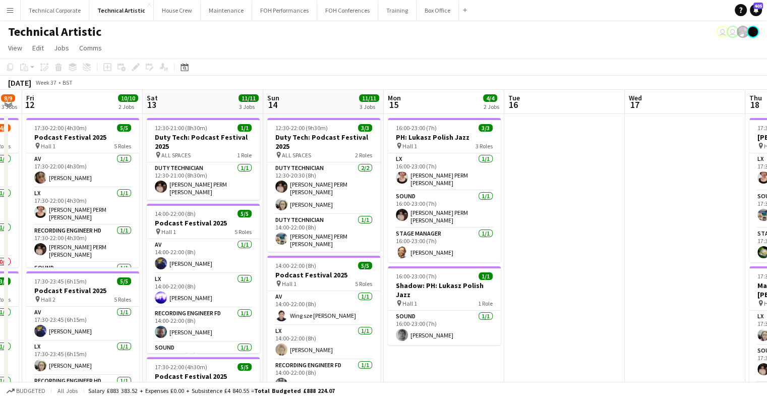
scroll to position [0, 341]
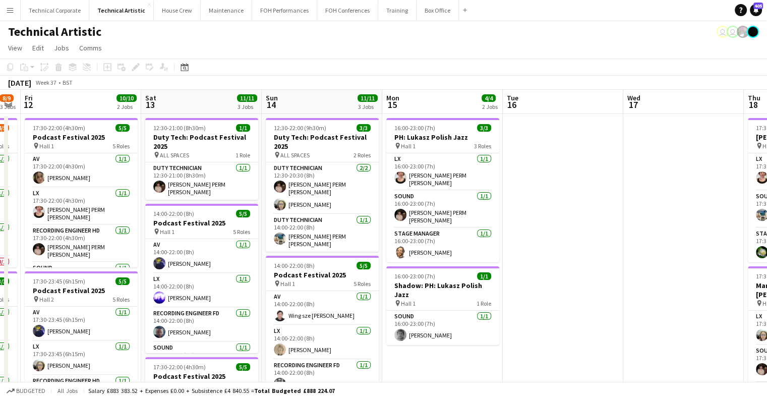
drag, startPoint x: 488, startPoint y: 235, endPoint x: 308, endPoint y: 252, distance: 181.0
drag, startPoint x: 180, startPoint y: 61, endPoint x: 185, endPoint y: 68, distance: 8.7
click at [180, 61] on div "Date picker" at bounding box center [185, 67] width 12 height 12
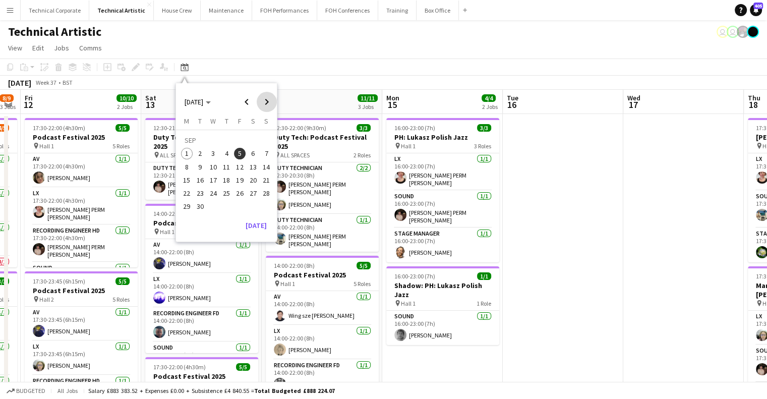
click at [258, 104] on span "Next month" at bounding box center [267, 102] width 20 height 20
click at [208, 182] on span "15" at bounding box center [213, 180] width 12 height 12
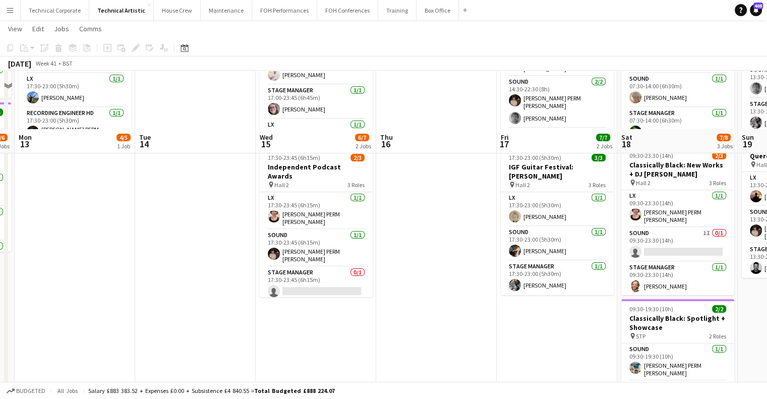
scroll to position [202, 0]
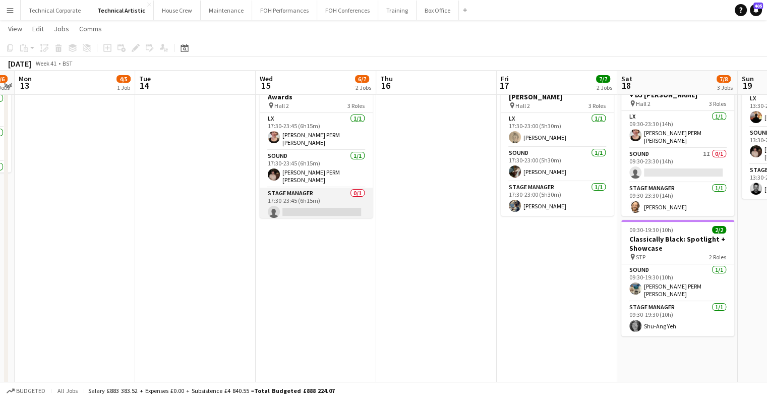
click at [339, 196] on app-card-role "Stage Manager 0/1 17:30-23:45 (6h15m) single-neutral-actions" at bounding box center [316, 205] width 113 height 34
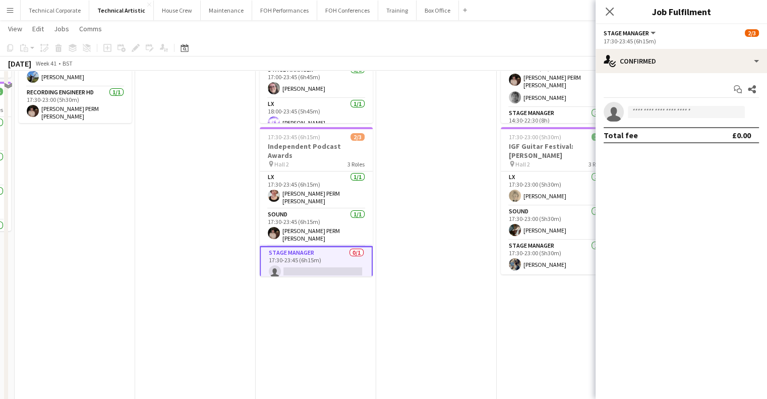
scroll to position [101, 0]
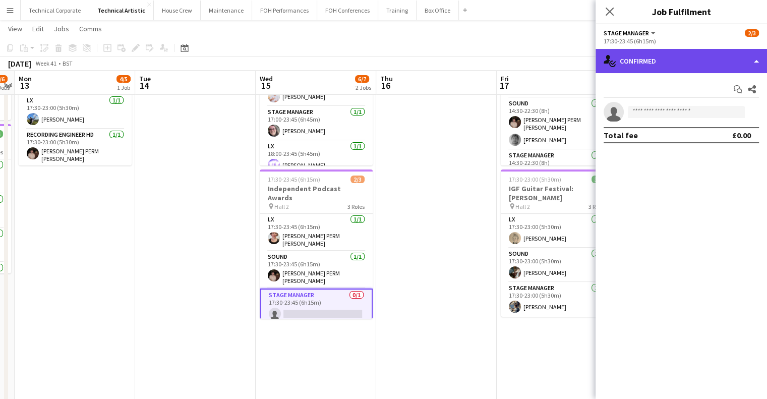
click at [627, 66] on div "single-neutral-actions-check-2 Confirmed" at bounding box center [682, 61] width 172 height 24
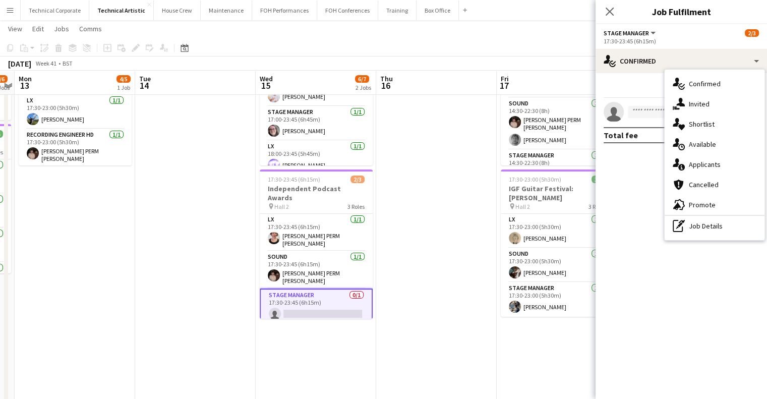
click at [690, 128] on div "single-neutral-actions-heart Shortlist" at bounding box center [715, 124] width 100 height 20
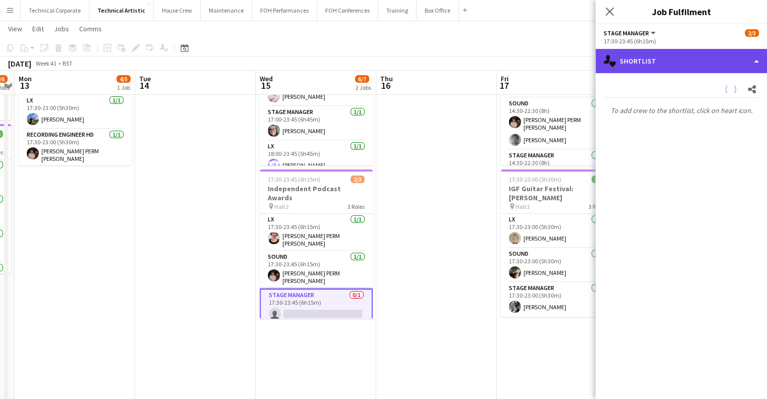
click at [685, 71] on div "single-neutral-actions-heart Shortlist" at bounding box center [682, 61] width 172 height 24
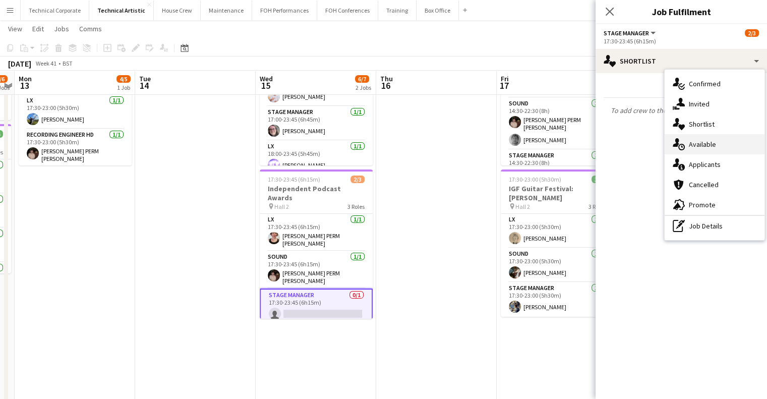
click at [702, 145] on div "single-neutral-actions-upload Available" at bounding box center [715, 144] width 100 height 20
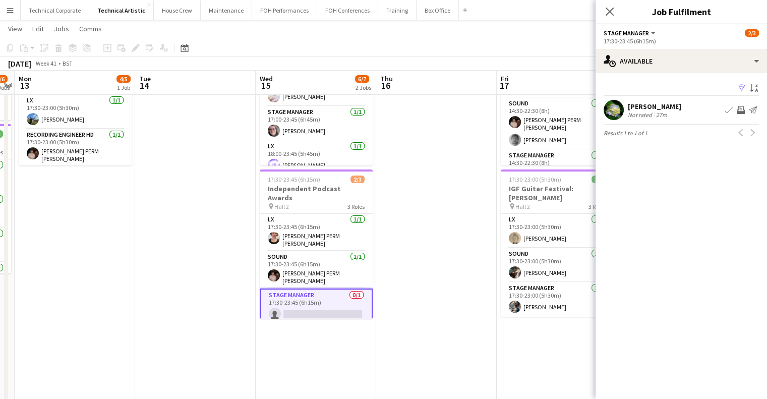
click at [739, 110] on app-icon "Invite crew" at bounding box center [741, 110] width 8 height 8
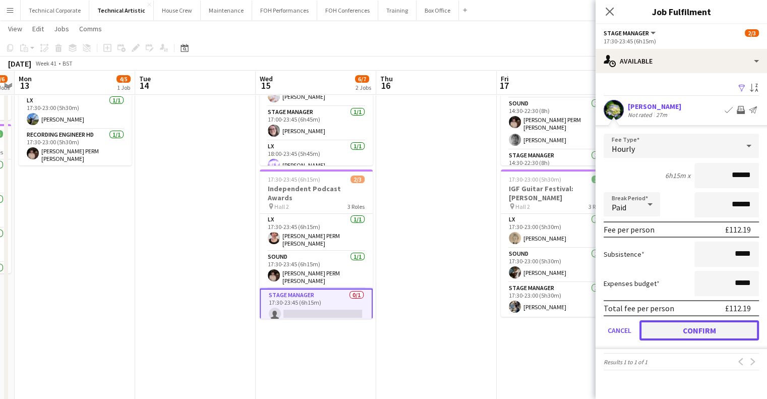
drag, startPoint x: 700, startPoint y: 323, endPoint x: 654, endPoint y: 321, distance: 45.4
click at [699, 323] on button "Confirm" at bounding box center [700, 330] width 120 height 20
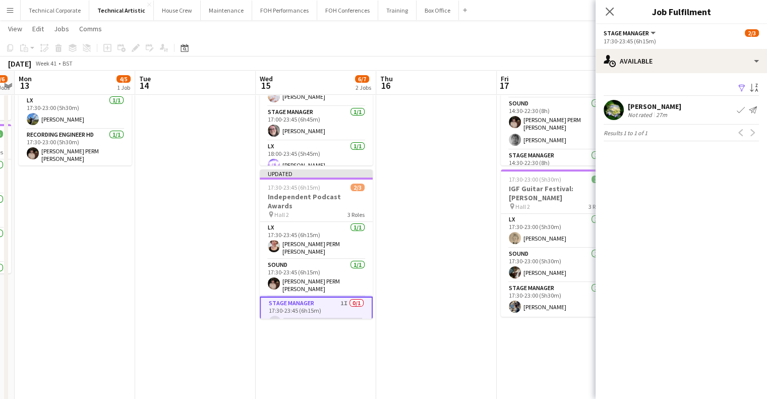
click at [424, 261] on app-date-cell at bounding box center [436, 317] width 121 height 611
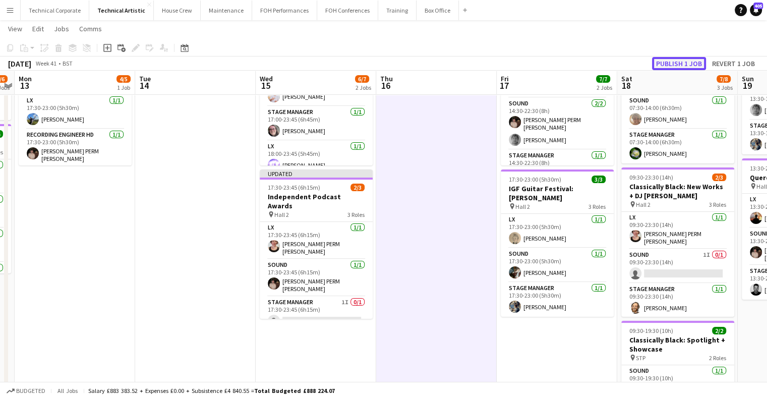
click at [659, 64] on button "Publish 1 job" at bounding box center [679, 63] width 54 height 13
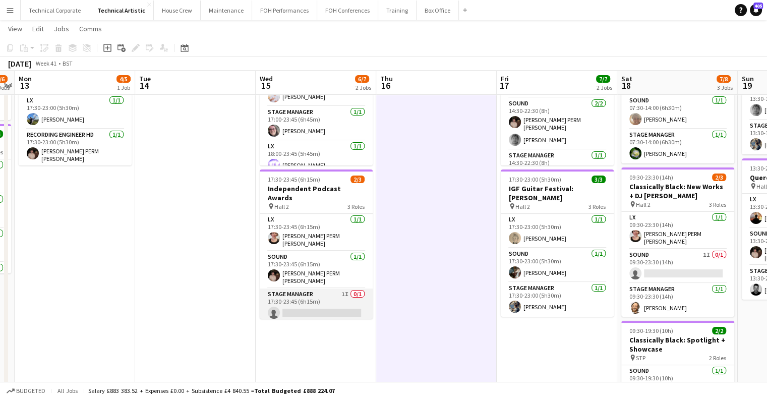
click at [305, 299] on app-card-role "Stage Manager 1I 0/1 17:30-23:45 (6h15m) single-neutral-actions" at bounding box center [316, 306] width 113 height 34
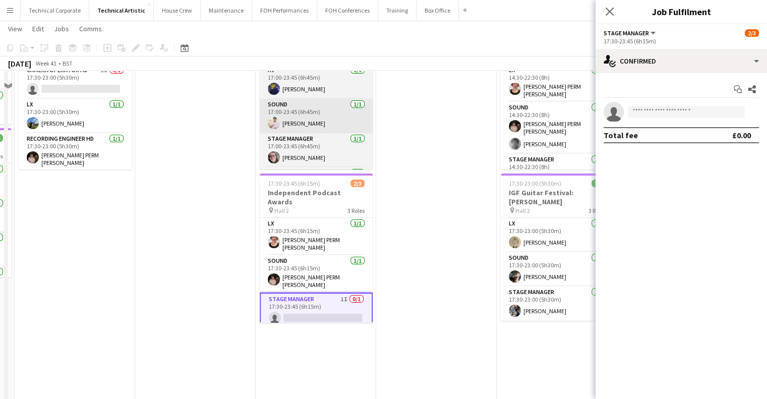
scroll to position [50, 0]
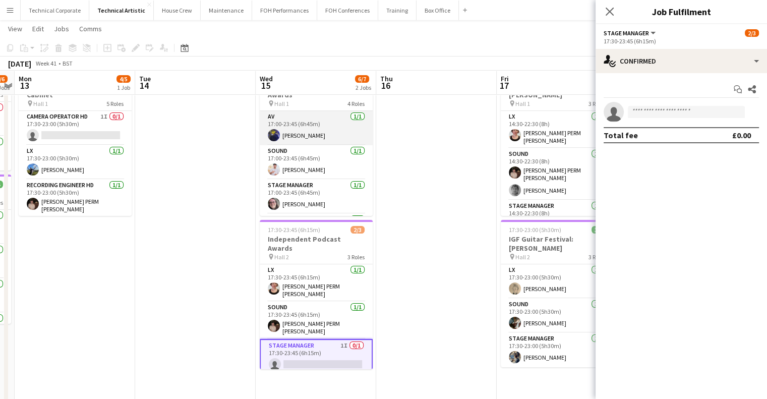
click at [318, 117] on app-card-role "AV [DATE] 17:00-23:45 (6h45m) [PERSON_NAME]" at bounding box center [316, 128] width 113 height 34
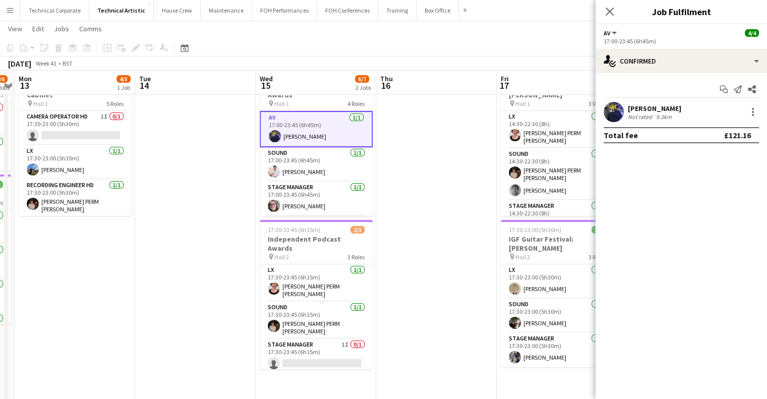
click at [689, 46] on app-options-switcher "AV All roles AV [DATE] 17:00-23:45 (6h45m)" at bounding box center [682, 36] width 172 height 25
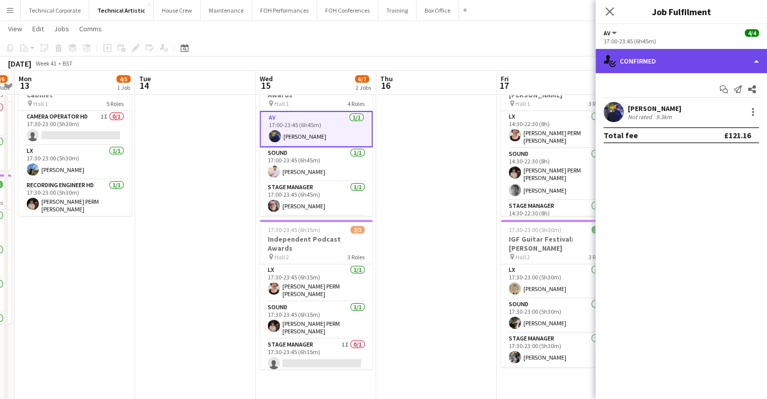
drag, startPoint x: 689, startPoint y: 54, endPoint x: 720, endPoint y: 113, distance: 66.2
click at [690, 55] on div "single-neutral-actions-check-2 Confirmed" at bounding box center [682, 61] width 172 height 24
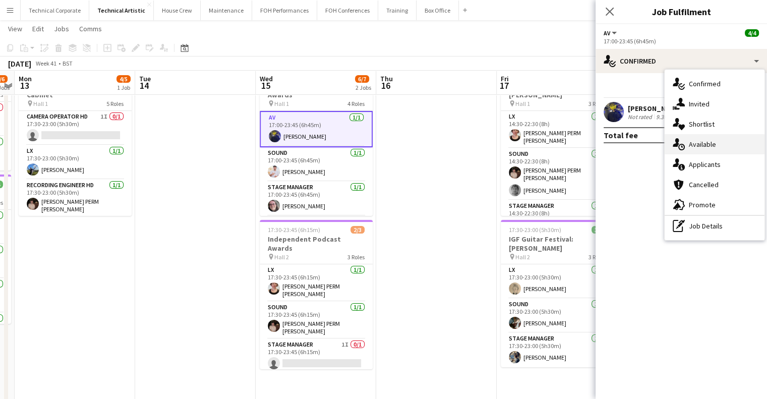
click at [718, 146] on div "single-neutral-actions-upload Available" at bounding box center [715, 144] width 100 height 20
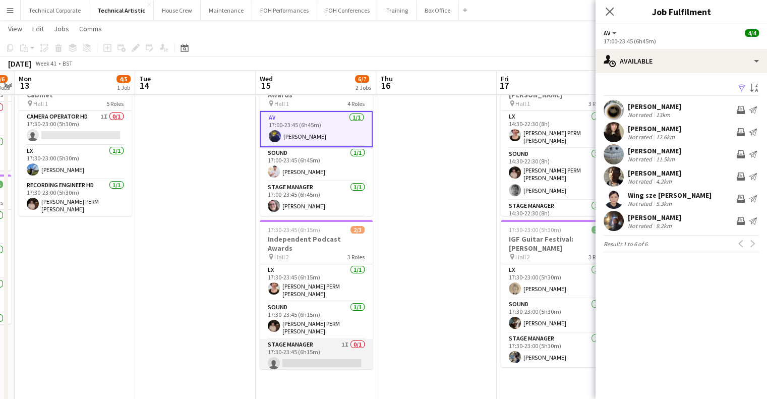
click at [312, 340] on app-card-role "Stage Manager 1I 0/1 17:30-23:45 (6h15m) single-neutral-actions" at bounding box center [316, 356] width 113 height 34
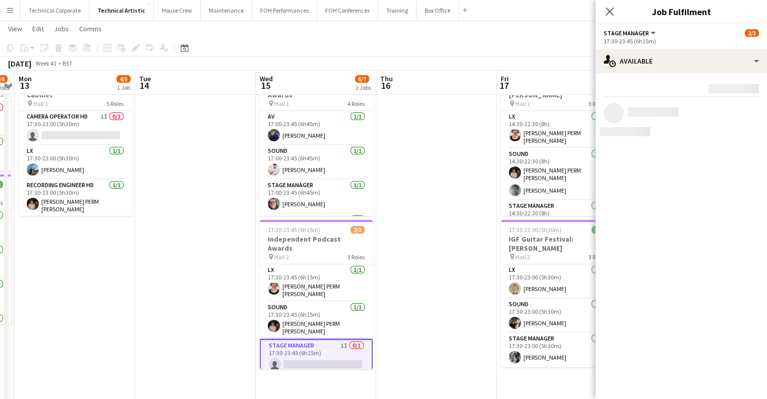
scroll to position [0, 347]
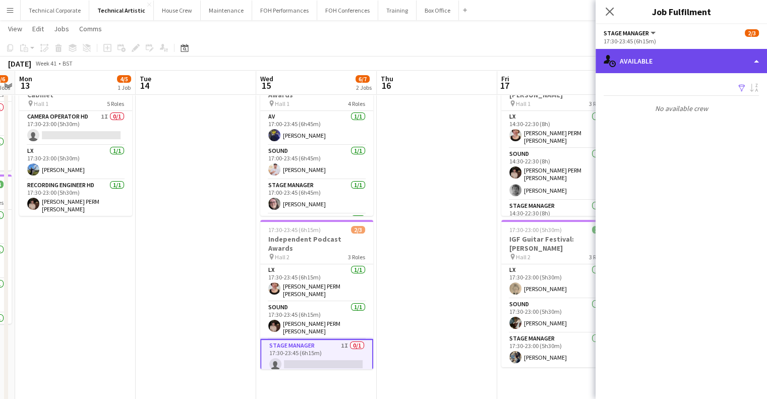
click at [651, 65] on div "single-neutral-actions-upload Available" at bounding box center [682, 61] width 172 height 24
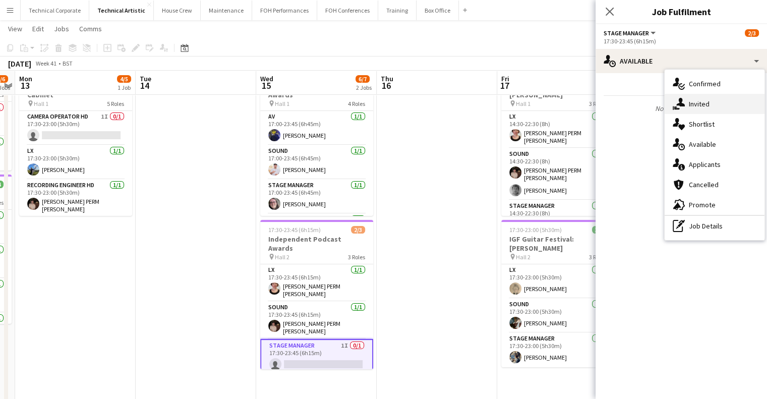
click at [696, 101] on div "single-neutral-actions-share-1 Invited" at bounding box center [715, 104] width 100 height 20
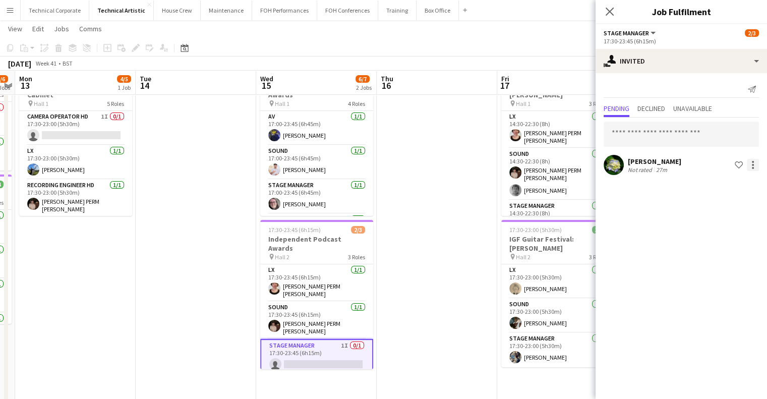
click at [755, 164] on div at bounding box center [753, 165] width 12 height 12
click at [729, 262] on button "Cancel invitation" at bounding box center [722, 256] width 76 height 24
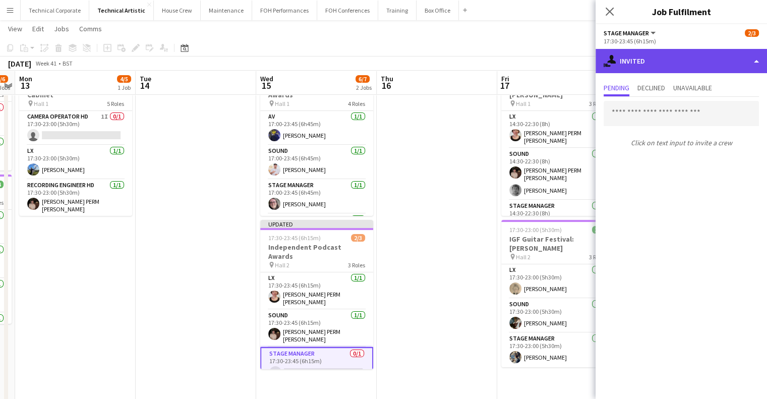
click at [665, 68] on div "single-neutral-actions-share-1 Invited" at bounding box center [682, 61] width 172 height 24
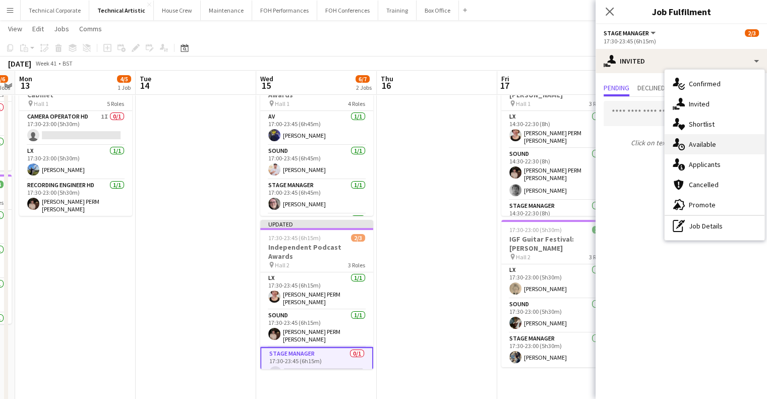
click at [702, 146] on div "single-neutral-actions-upload Available" at bounding box center [715, 144] width 100 height 20
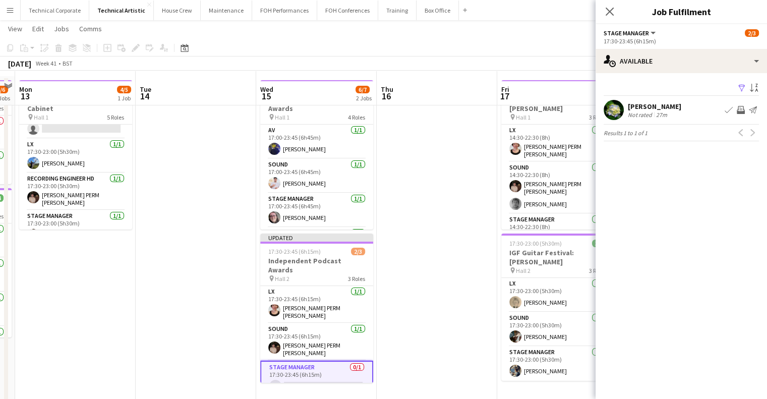
scroll to position [50, 0]
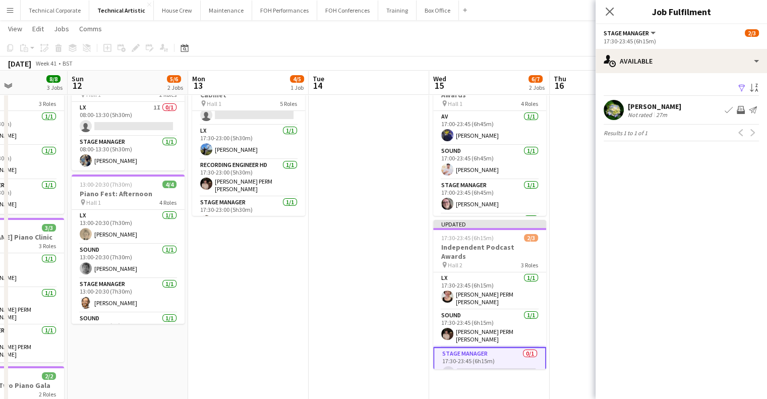
drag, startPoint x: 215, startPoint y: 288, endPoint x: 388, endPoint y: 289, distance: 173.0
click at [388, 289] on app-calendar-viewport "Thu 9 Fri 10 4/5 2 Jobs Sat 11 8/8 3 Jobs Sun 12 5/6 2 Jobs Mon 13 4/5 1 Job Tu…" at bounding box center [383, 331] width 767 height 685
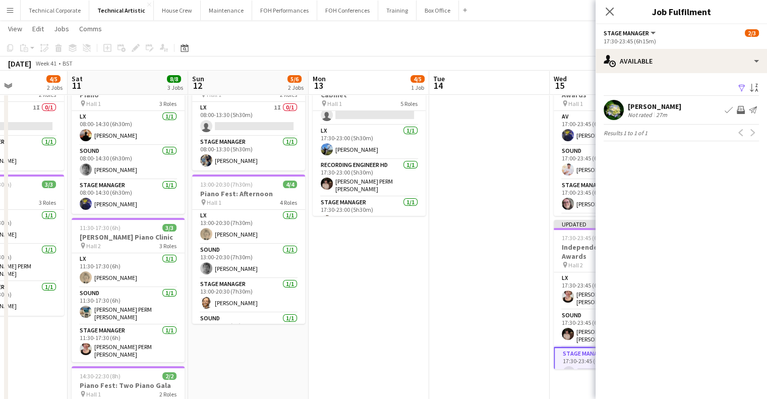
scroll to position [0, 308]
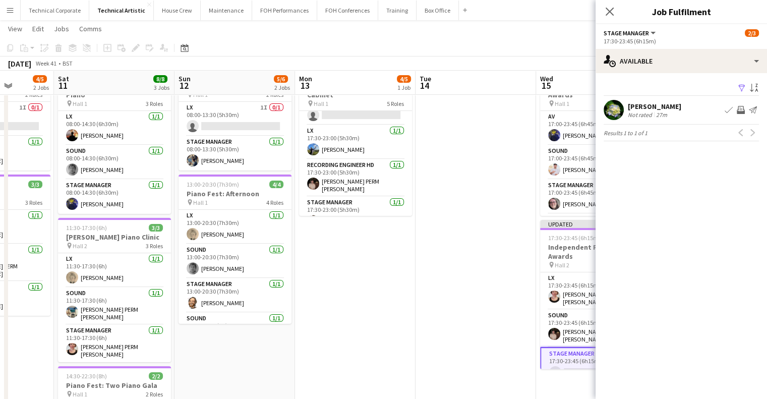
click at [424, 296] on app-calendar-viewport "Wed 8 Thu 9 2/4 2 Jobs Fri 10 4/5 2 Jobs Sat 11 8/8 3 Jobs Sun 12 5/6 2 Jobs Mo…" at bounding box center [383, 331] width 767 height 685
drag, startPoint x: 346, startPoint y: 318, endPoint x: 459, endPoint y: 319, distance: 112.5
click at [459, 319] on app-calendar-viewport "Wed 8 Thu 9 2/4 2 Jobs Fri 10 4/5 2 Jobs Sat 11 8/8 3 Jobs Sun 12 5/6 2 Jobs Mo…" at bounding box center [383, 331] width 767 height 685
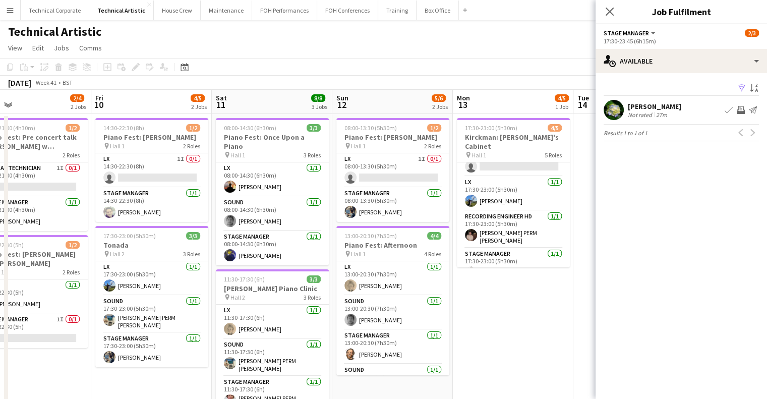
drag, startPoint x: 475, startPoint y: 287, endPoint x: 145, endPoint y: 280, distance: 329.5
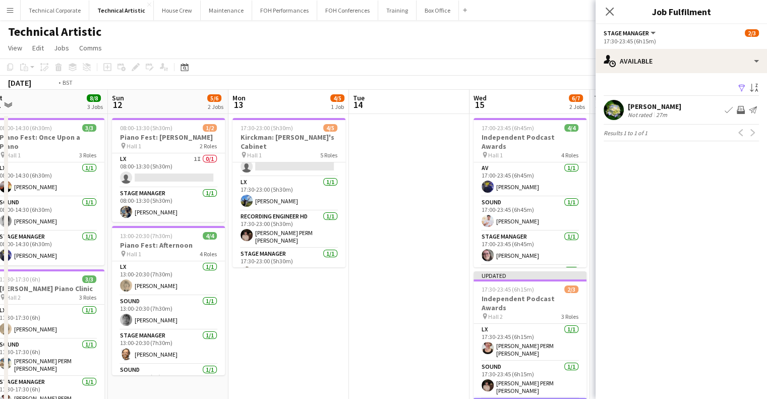
drag, startPoint x: 382, startPoint y: 270, endPoint x: 175, endPoint y: 281, distance: 208.1
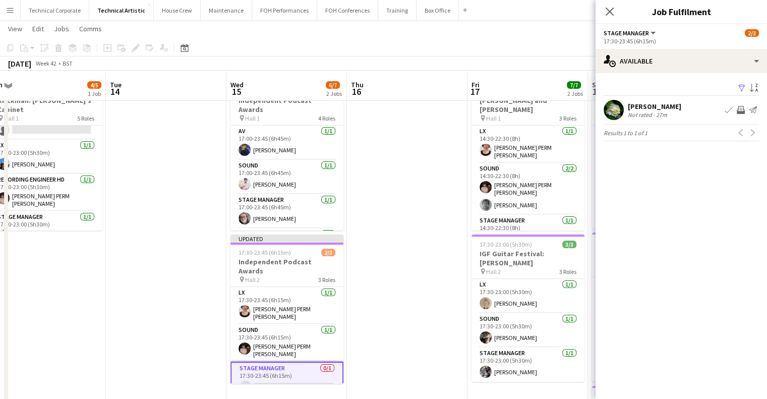
scroll to position [50, 0]
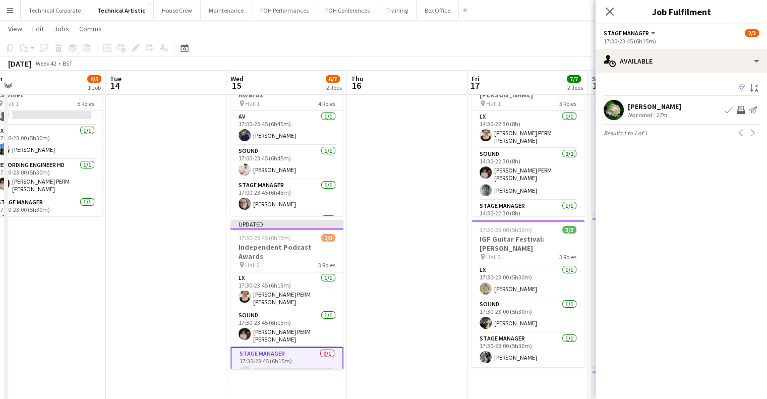
click at [404, 254] on app-date-cell at bounding box center [407, 368] width 121 height 611
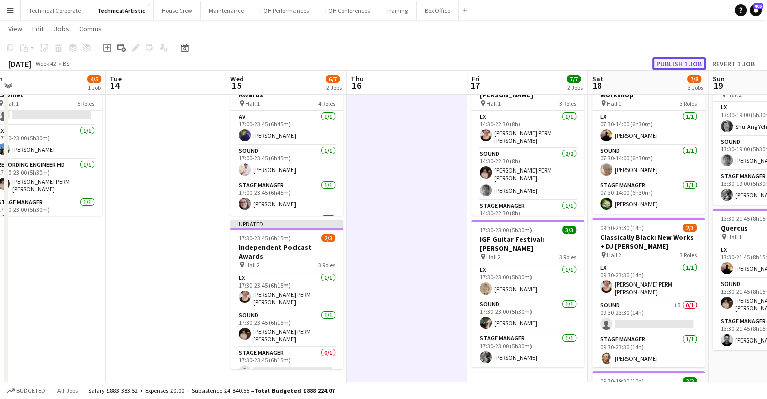
click at [686, 65] on button "Publish 1 job" at bounding box center [679, 63] width 54 height 13
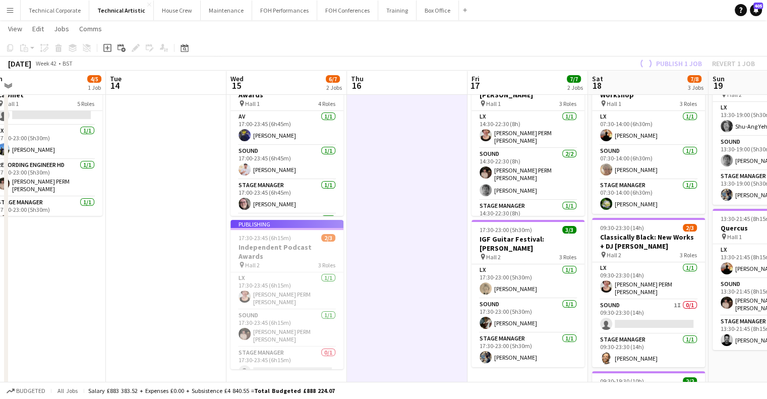
click at [398, 282] on app-date-cell at bounding box center [407, 368] width 121 height 611
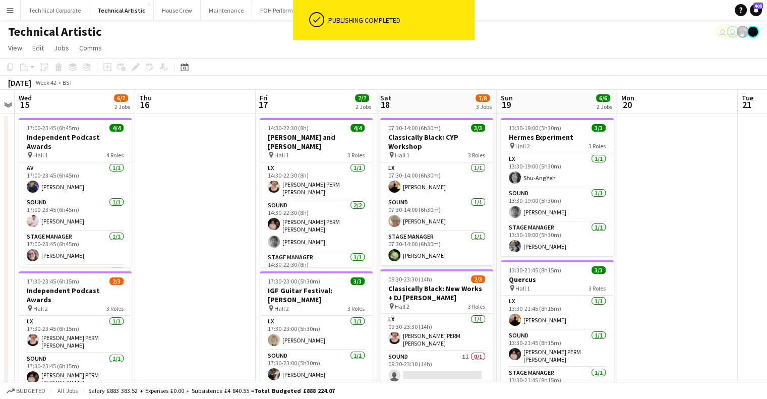
scroll to position [0, 361]
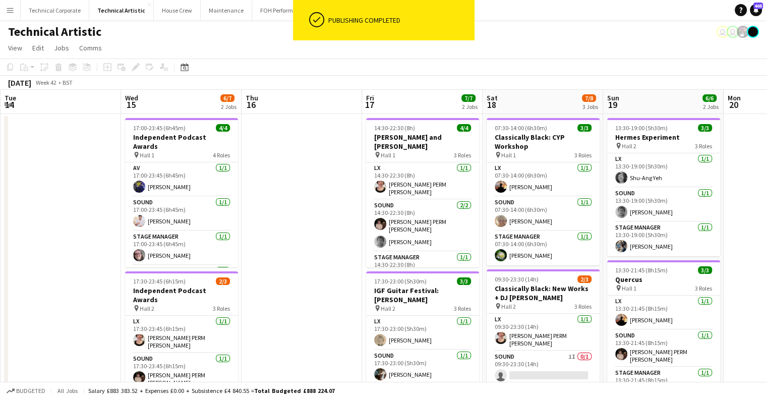
drag, startPoint x: 355, startPoint y: 313, endPoint x: 305, endPoint y: 310, distance: 50.5
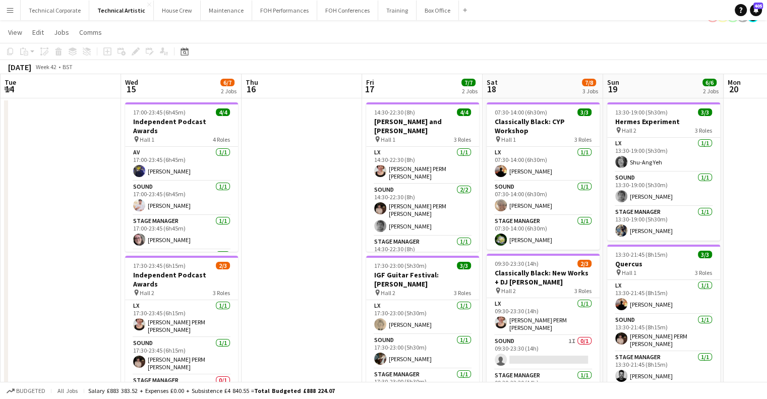
scroll to position [0, 0]
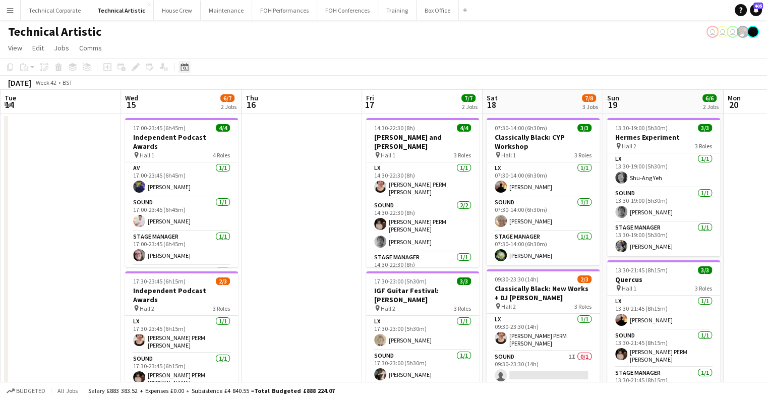
click at [182, 70] on icon "Date picker" at bounding box center [185, 67] width 8 height 8
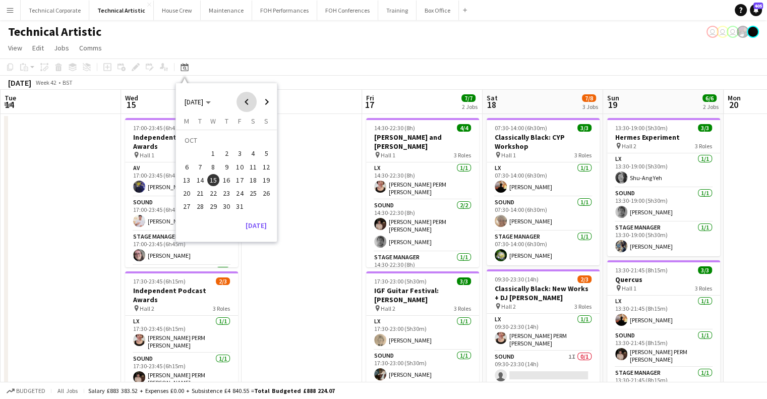
click at [242, 110] on span "Previous month" at bounding box center [247, 102] width 20 height 20
click at [222, 165] on span "11" at bounding box center [226, 167] width 12 height 12
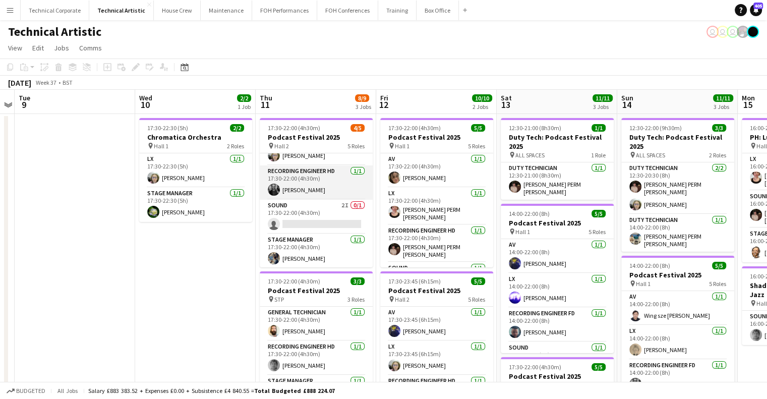
scroll to position [57, 0]
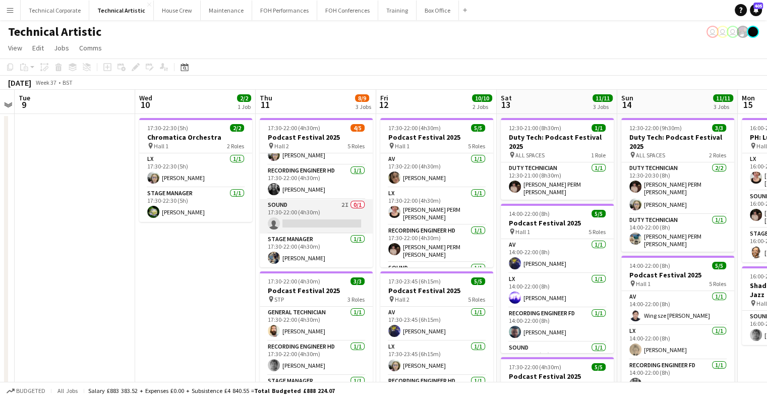
click at [326, 208] on app-card-role "Sound 2I 0/1 17:30-22:00 (4h30m) single-neutral-actions" at bounding box center [316, 216] width 113 height 34
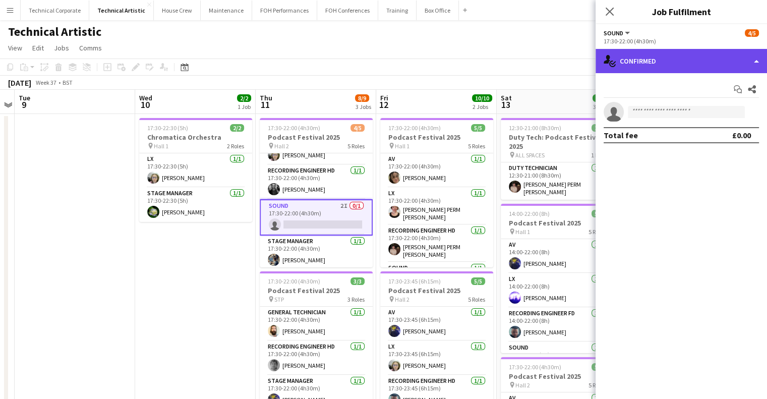
click at [626, 59] on div "single-neutral-actions-check-2 Confirmed" at bounding box center [682, 61] width 172 height 24
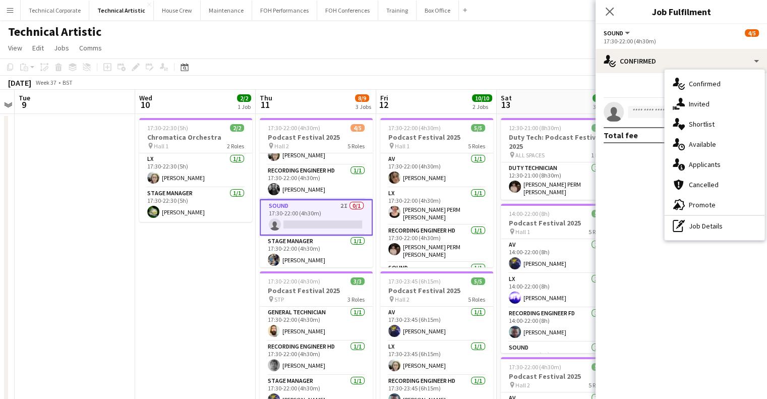
click at [706, 106] on div "single-neutral-actions-share-1 Invited" at bounding box center [715, 104] width 100 height 20
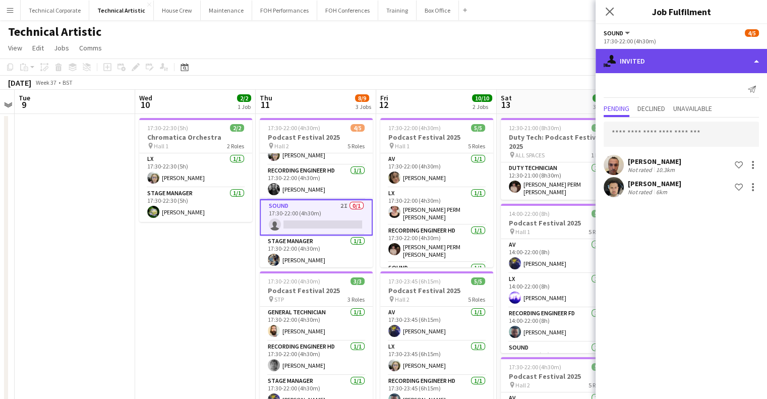
click at [700, 70] on div "single-neutral-actions-share-1 Invited" at bounding box center [682, 61] width 172 height 24
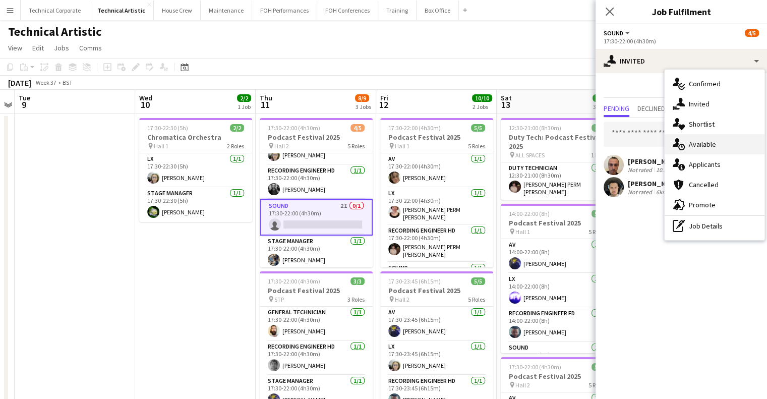
click at [709, 147] on div "single-neutral-actions-upload Available" at bounding box center [715, 144] width 100 height 20
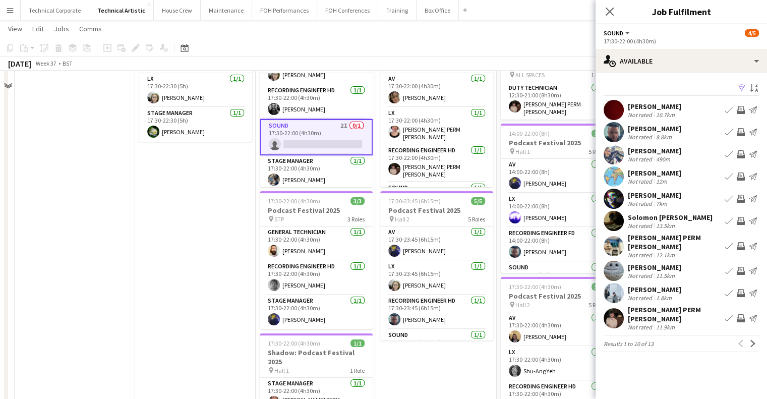
scroll to position [151, 0]
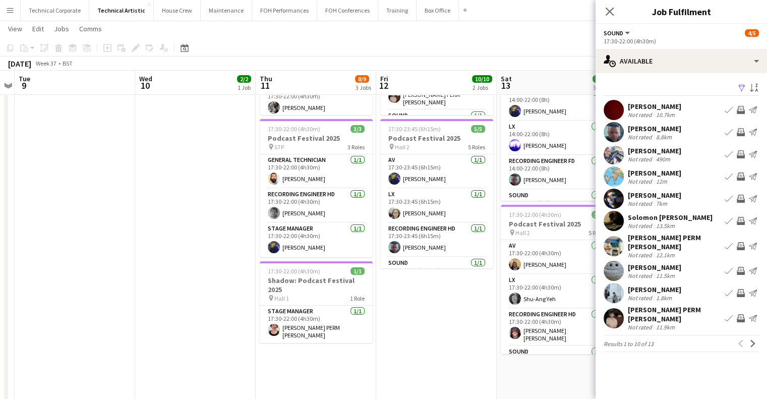
click at [209, 257] on app-date-cell "17:30-22:30 (5h) 2/2 Chromatica Orchestra pin Hall 1 2 Roles LX [DATE] 17:30-22…" at bounding box center [195, 267] width 121 height 611
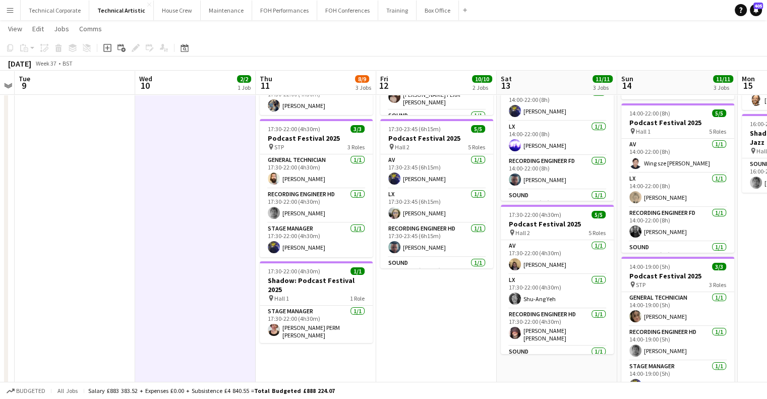
click at [209, 257] on app-date-cell "17:30-22:30 (5h) 2/2 Chromatica Orchestra pin Hall 1 2 Roles LX [DATE] 17:30-22…" at bounding box center [195, 267] width 121 height 611
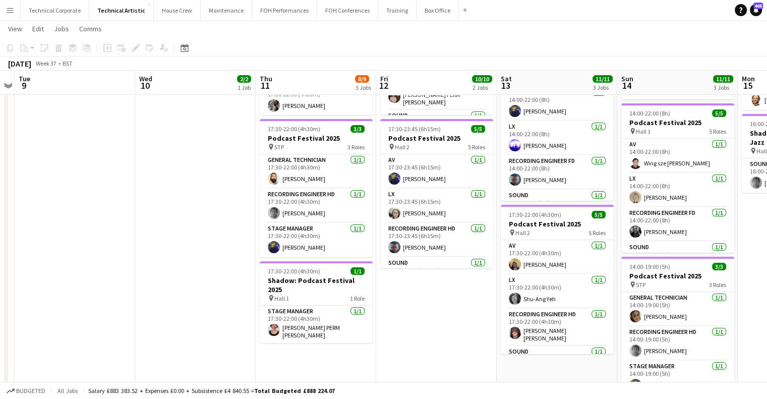
scroll to position [0, 369]
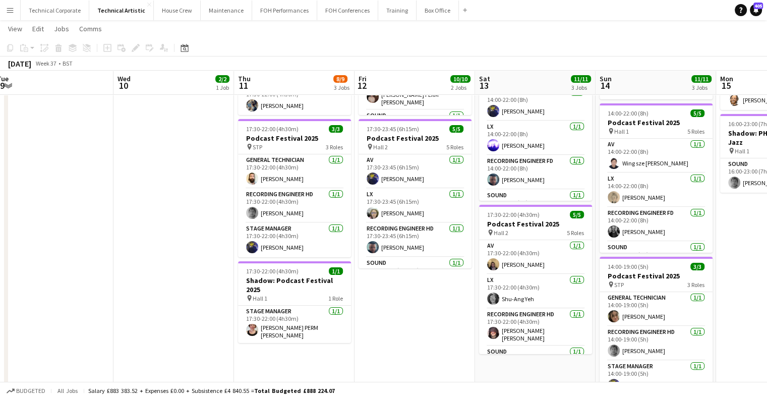
drag, startPoint x: 603, startPoint y: 235, endPoint x: 234, endPoint y: 250, distance: 369.1
click at [234, 250] on app-calendar-viewport "Sat 6 8/8 1 Job Sun 7 20/21 4 Jobs Mon 8 Tue 9 Wed 10 2/2 1 Job Thu 11 8/9 3 Jo…" at bounding box center [383, 230] width 767 height 685
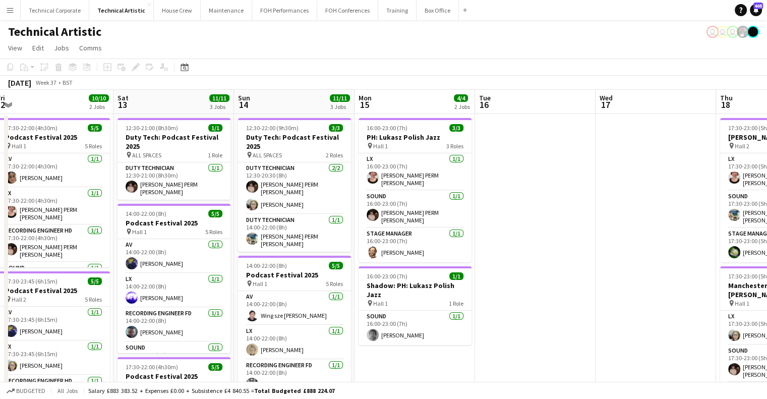
scroll to position [0, 427]
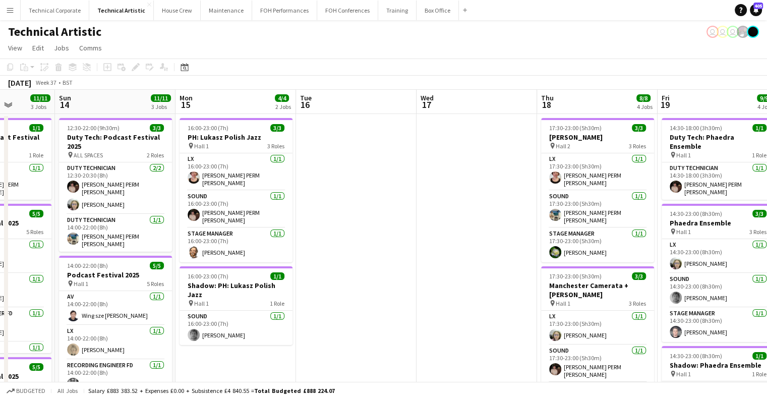
drag, startPoint x: 538, startPoint y: 235, endPoint x: 359, endPoint y: 232, distance: 179.1
click at [182, 65] on icon "Date picker" at bounding box center [185, 67] width 8 height 8
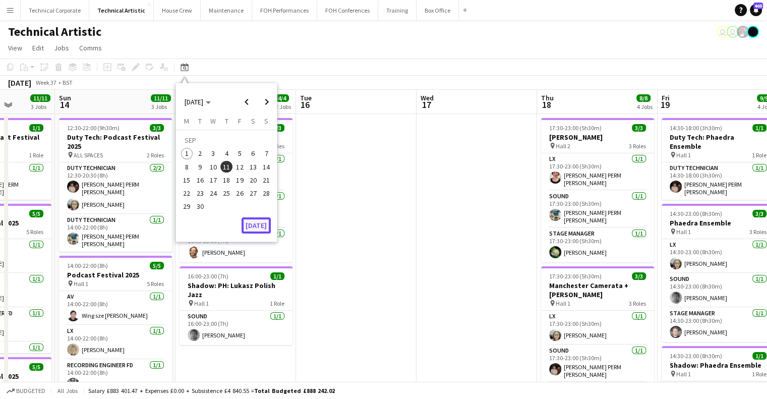
click at [263, 228] on button "[DATE]" at bounding box center [256, 225] width 29 height 16
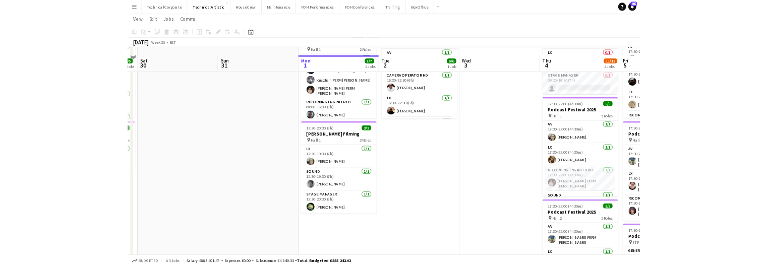
scroll to position [0, 0]
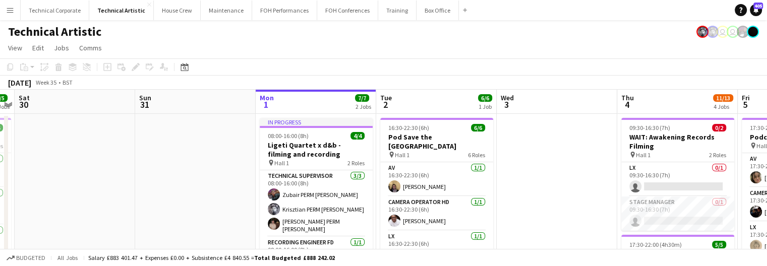
drag, startPoint x: 193, startPoint y: 175, endPoint x: 487, endPoint y: 181, distance: 294.2
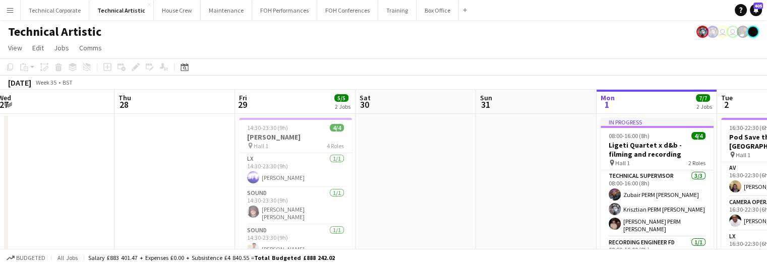
scroll to position [0, 240]
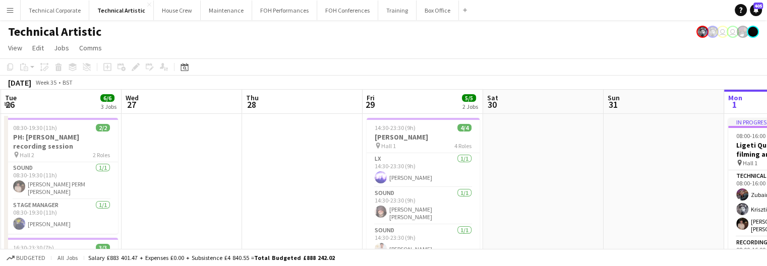
drag, startPoint x: 312, startPoint y: 176, endPoint x: 440, endPoint y: 175, distance: 127.6
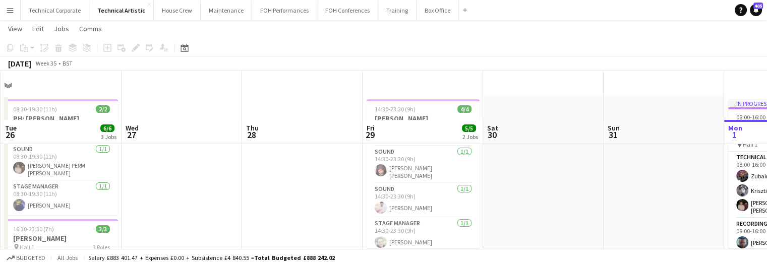
scroll to position [0, 0]
